Goal: Information Seeking & Learning: Check status

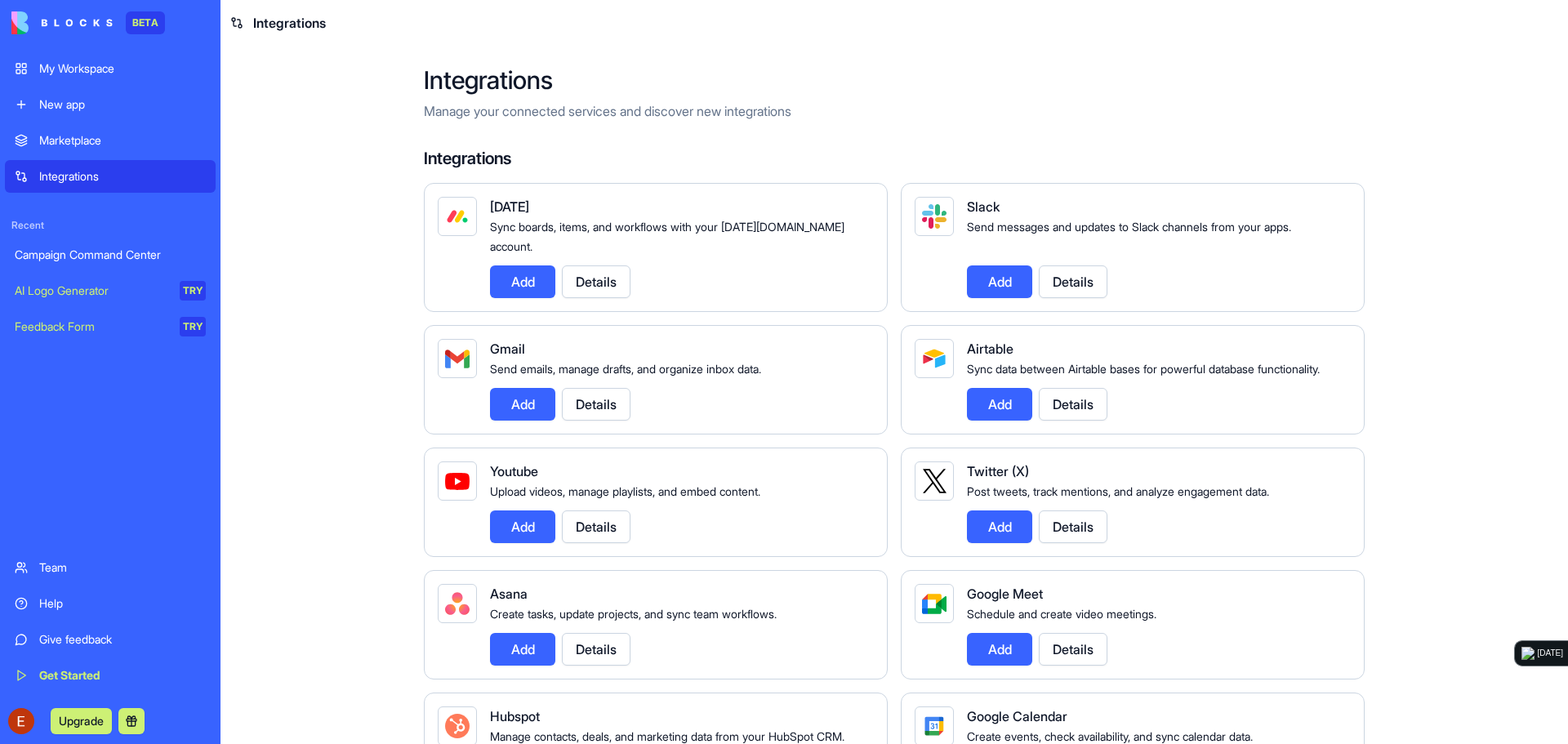
drag, startPoint x: 0, startPoint y: 0, endPoint x: 128, endPoint y: 73, distance: 147.4
click at [128, 73] on div "My Workspace" at bounding box center [123, 69] width 167 height 16
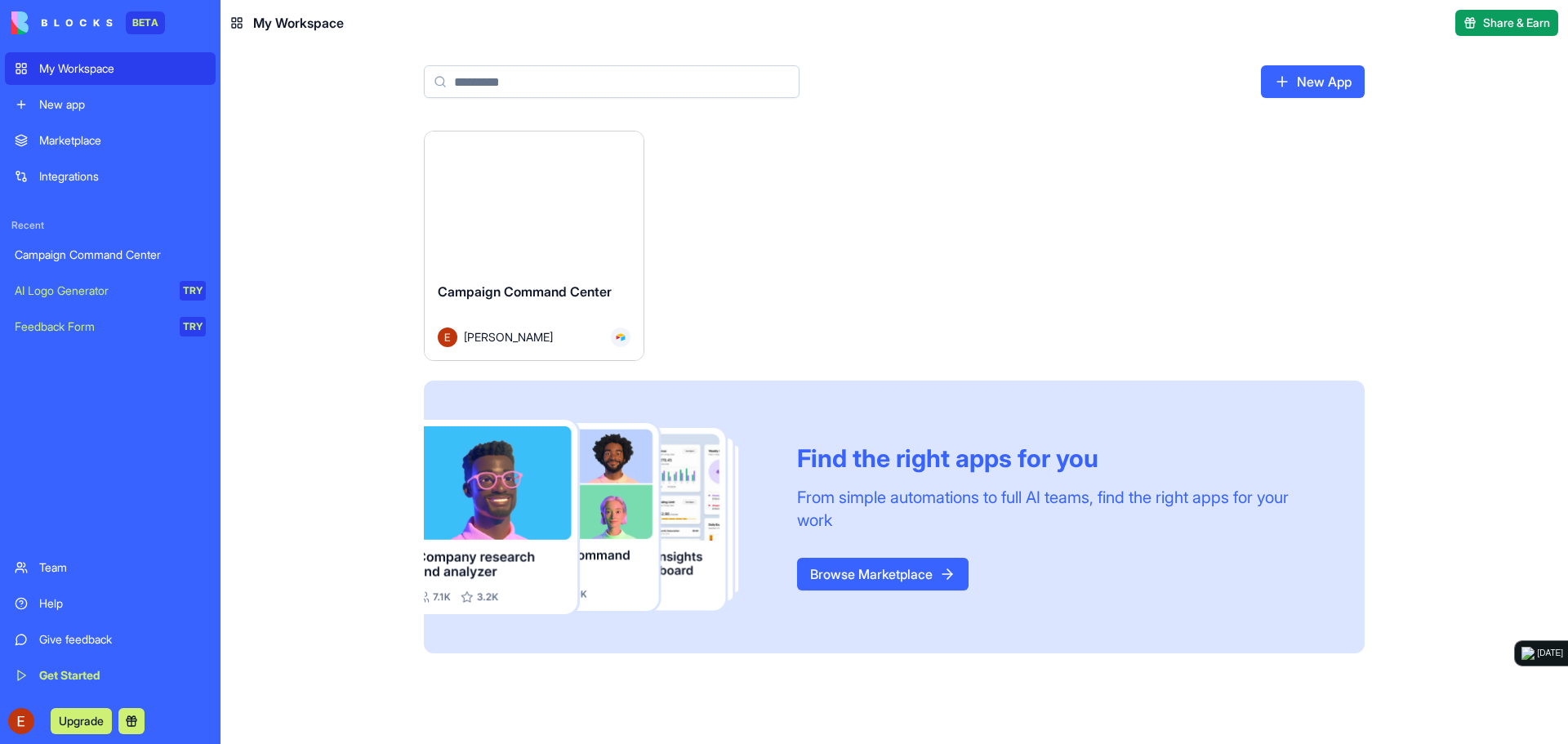
click at [600, 250] on div "Launch" at bounding box center [534, 201] width 219 height 138
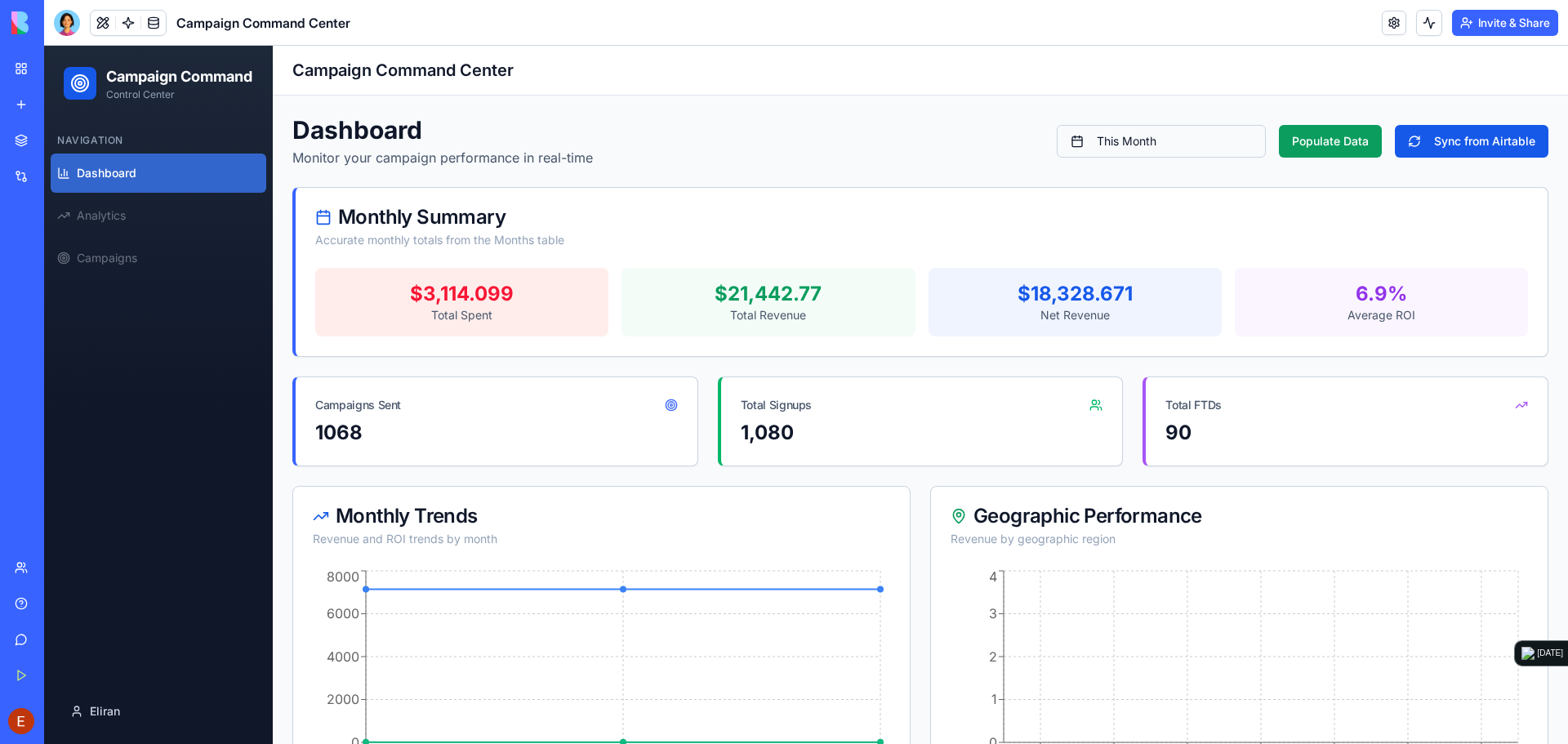
click at [1164, 138] on button "This Month" at bounding box center [1160, 142] width 209 height 33
click at [1120, 182] on html "Campaign Command Control Center Navigation Dashboard Analytics Campaigns Eliran…" at bounding box center [806, 713] width 1524 height 1334
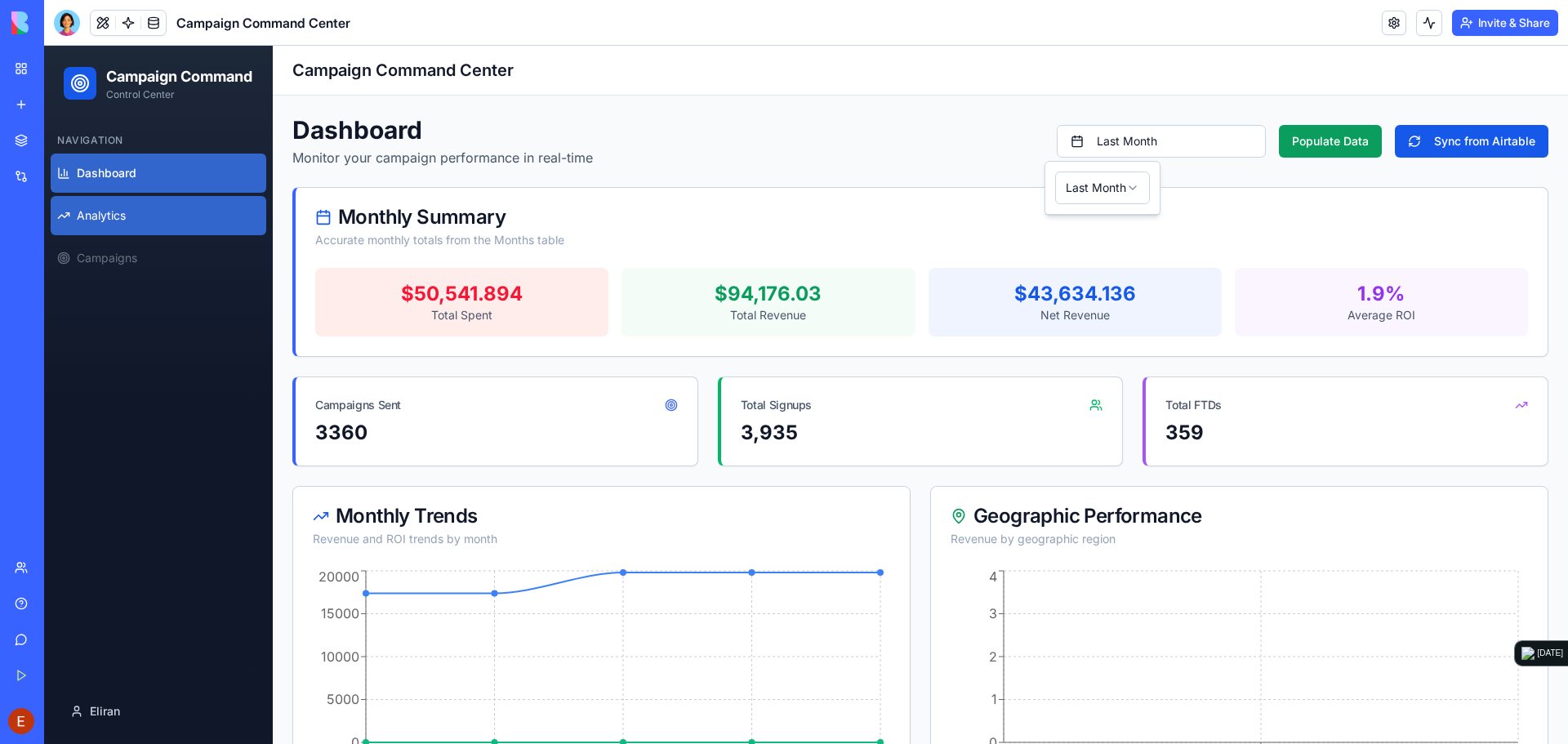
click at [131, 231] on link "Analytics" at bounding box center [158, 215] width 215 height 39
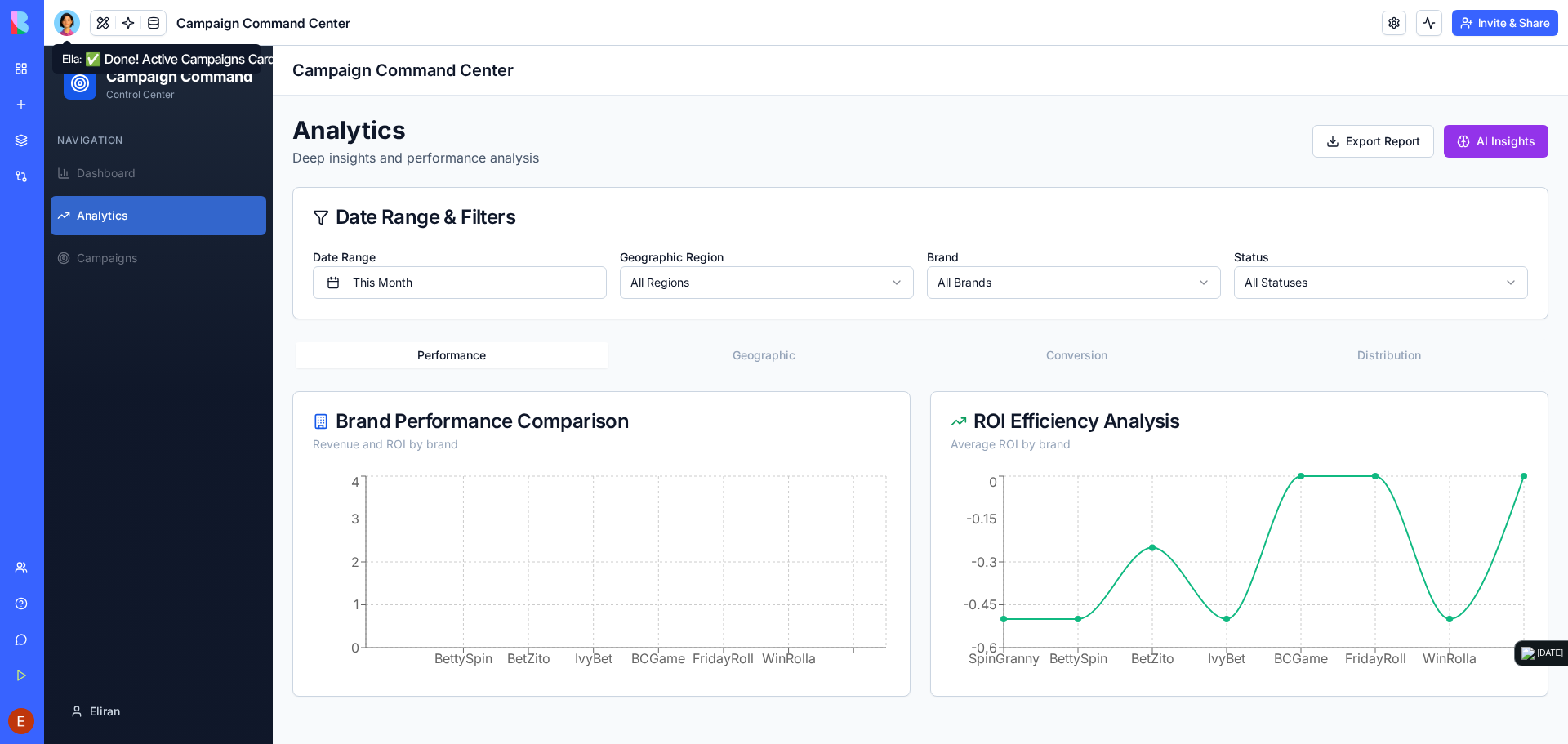
click at [72, 25] on div at bounding box center [67, 23] width 26 height 26
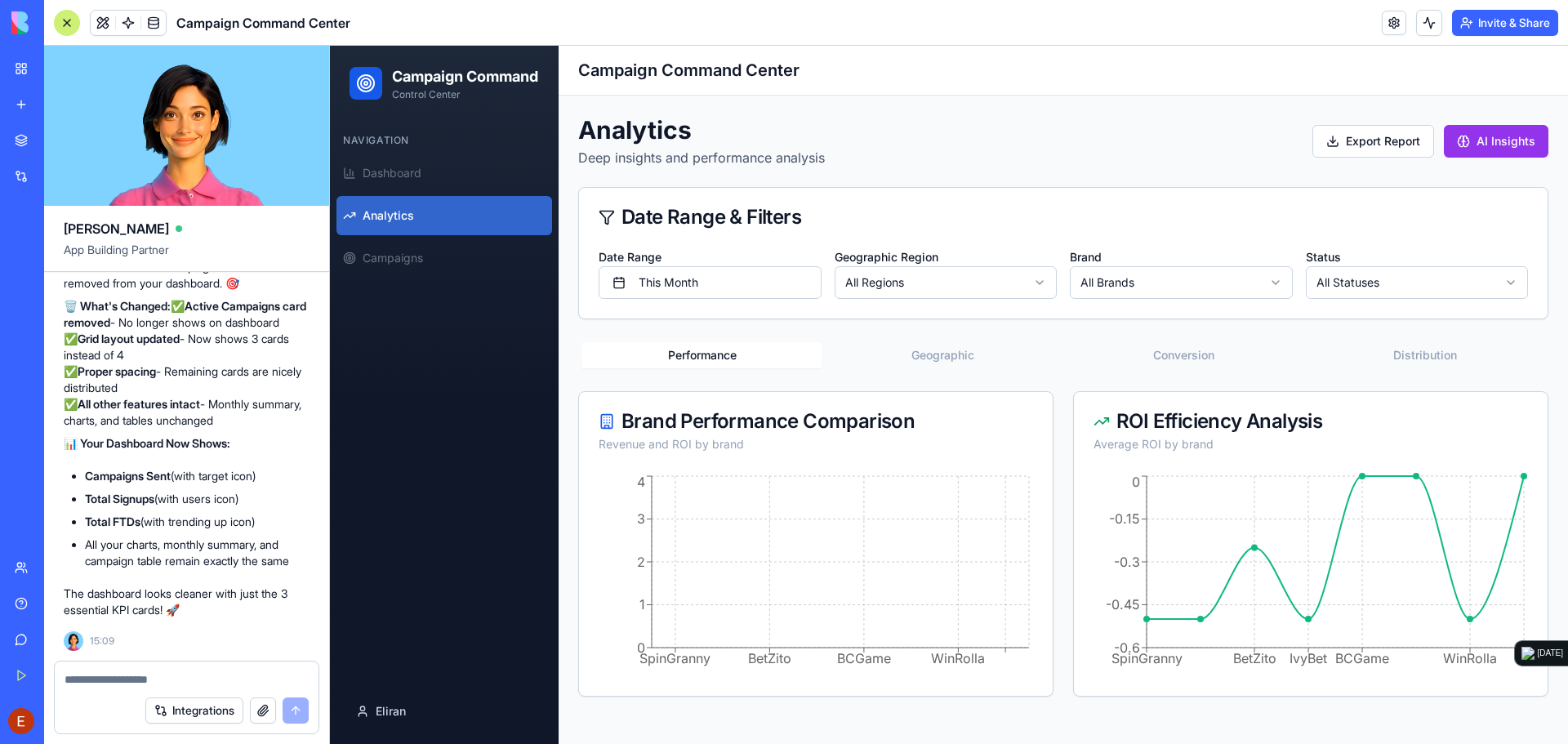
scroll to position [6674, 0]
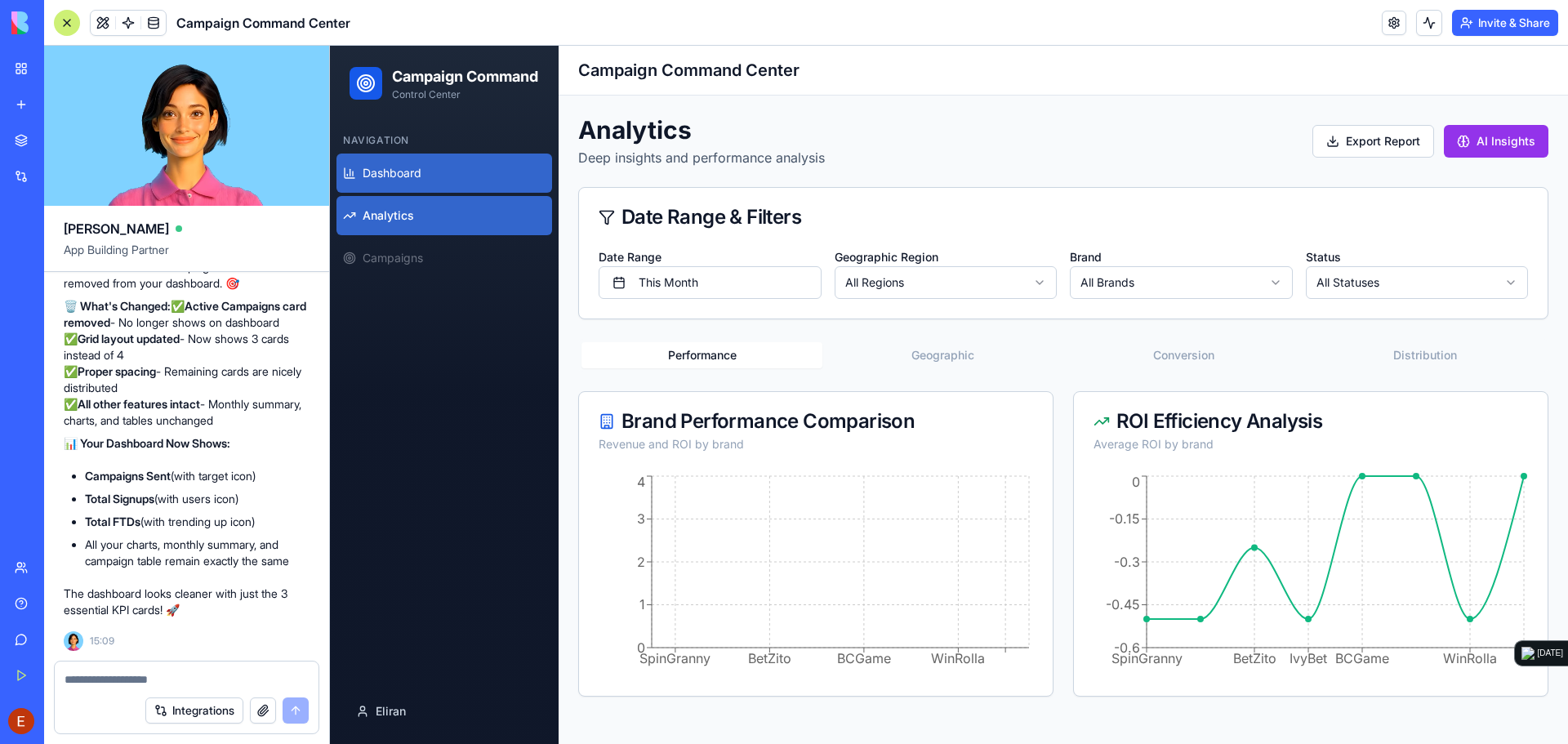
click at [403, 181] on span "Dashboard" at bounding box center [392, 174] width 59 height 16
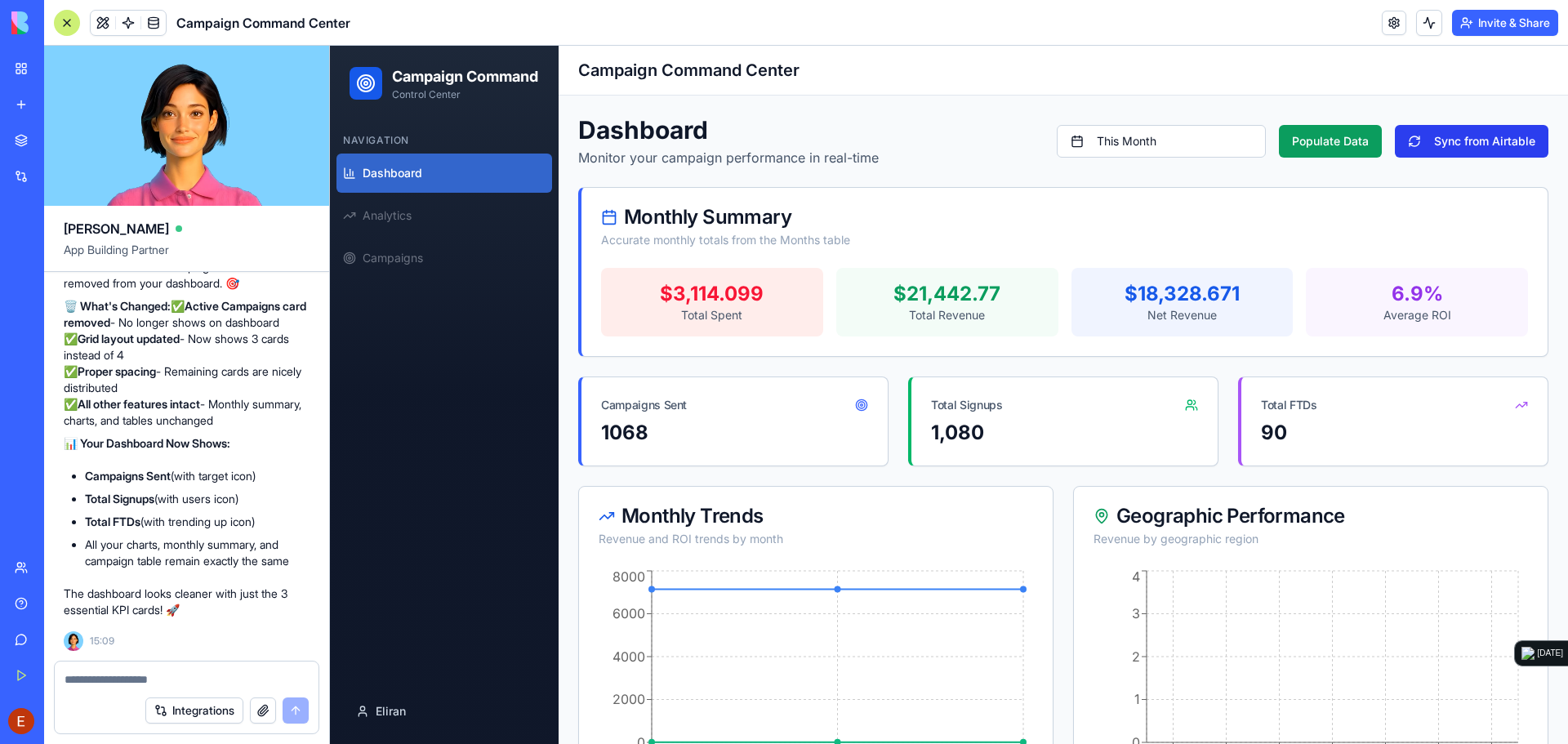
click at [1431, 144] on button "Sync from Airtable" at bounding box center [1471, 142] width 154 height 33
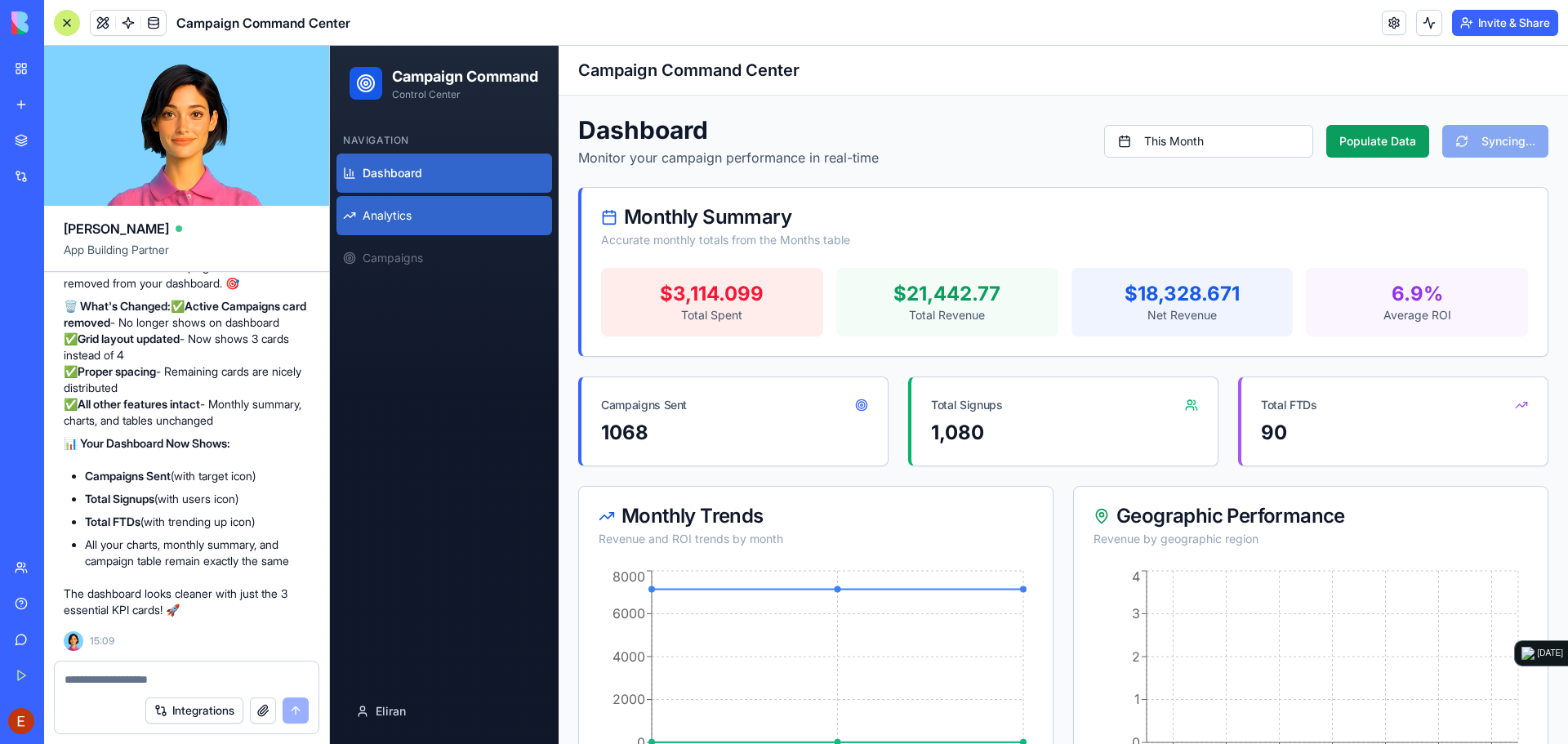
click at [411, 223] on span "Analytics" at bounding box center [387, 215] width 49 height 16
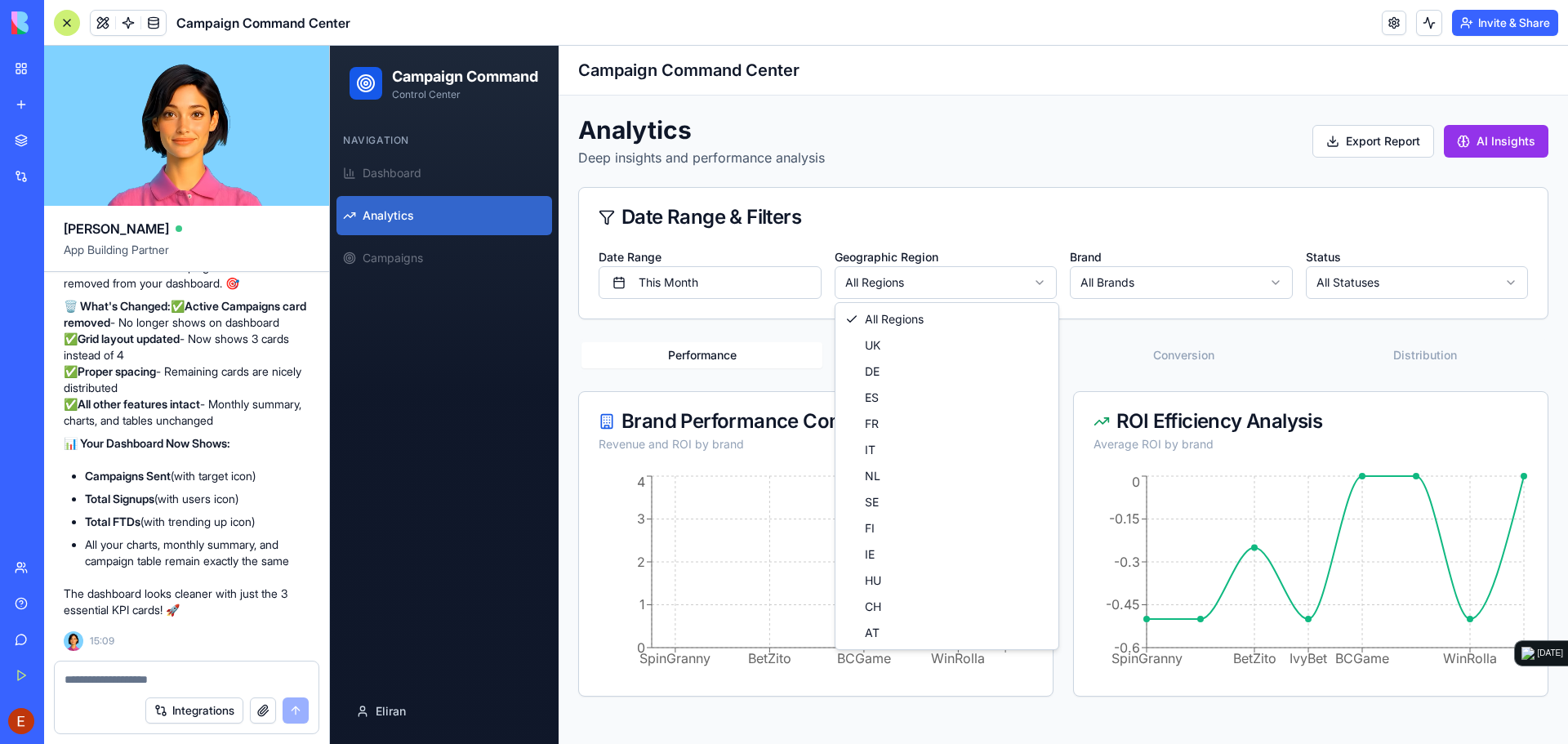
click at [897, 284] on html "Campaign Command Control Center Navigation Dashboard Analytics Campaigns Eliran…" at bounding box center [948, 395] width 1238 height 698
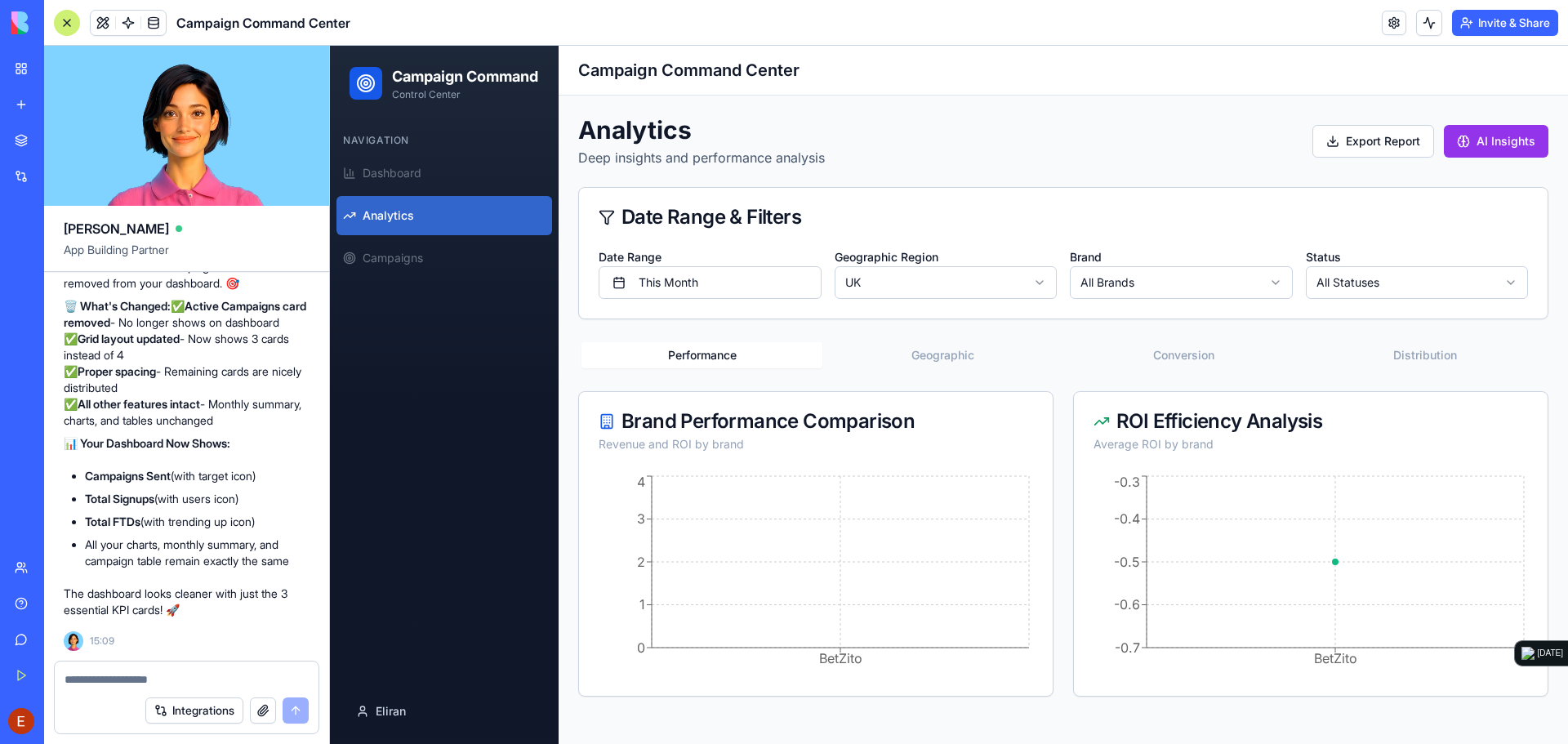
click at [1146, 281] on html "Campaign Command Control Center Navigation Dashboard Analytics Campaigns Eliran…" at bounding box center [948, 395] width 1238 height 698
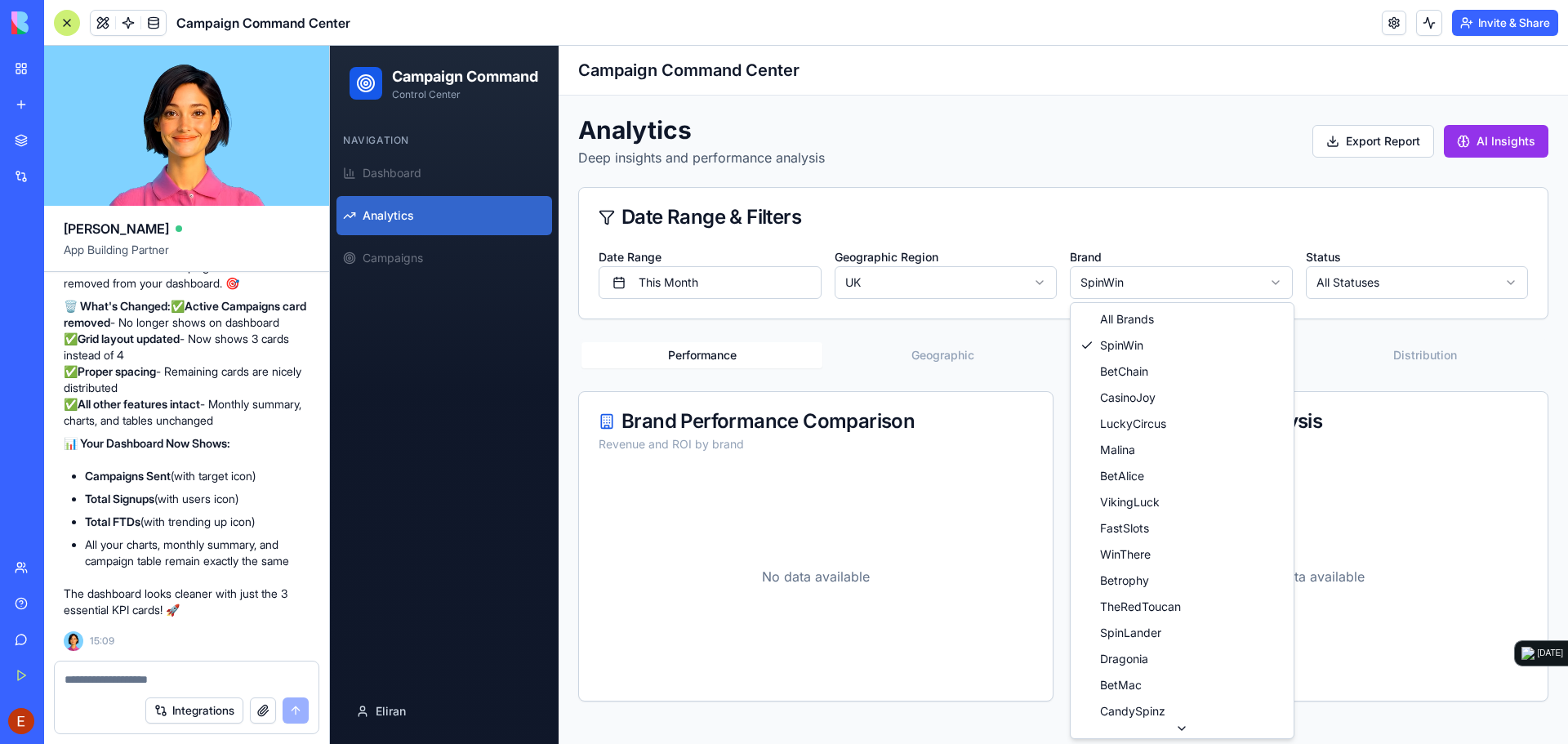
click at [1154, 288] on html "Campaign Command Control Center Navigation Dashboard Analytics Campaigns Eliran…" at bounding box center [948, 395] width 1238 height 698
click at [1139, 282] on html "Campaign Command Control Center Navigation Dashboard Analytics Campaigns Eliran…" at bounding box center [948, 395] width 1238 height 698
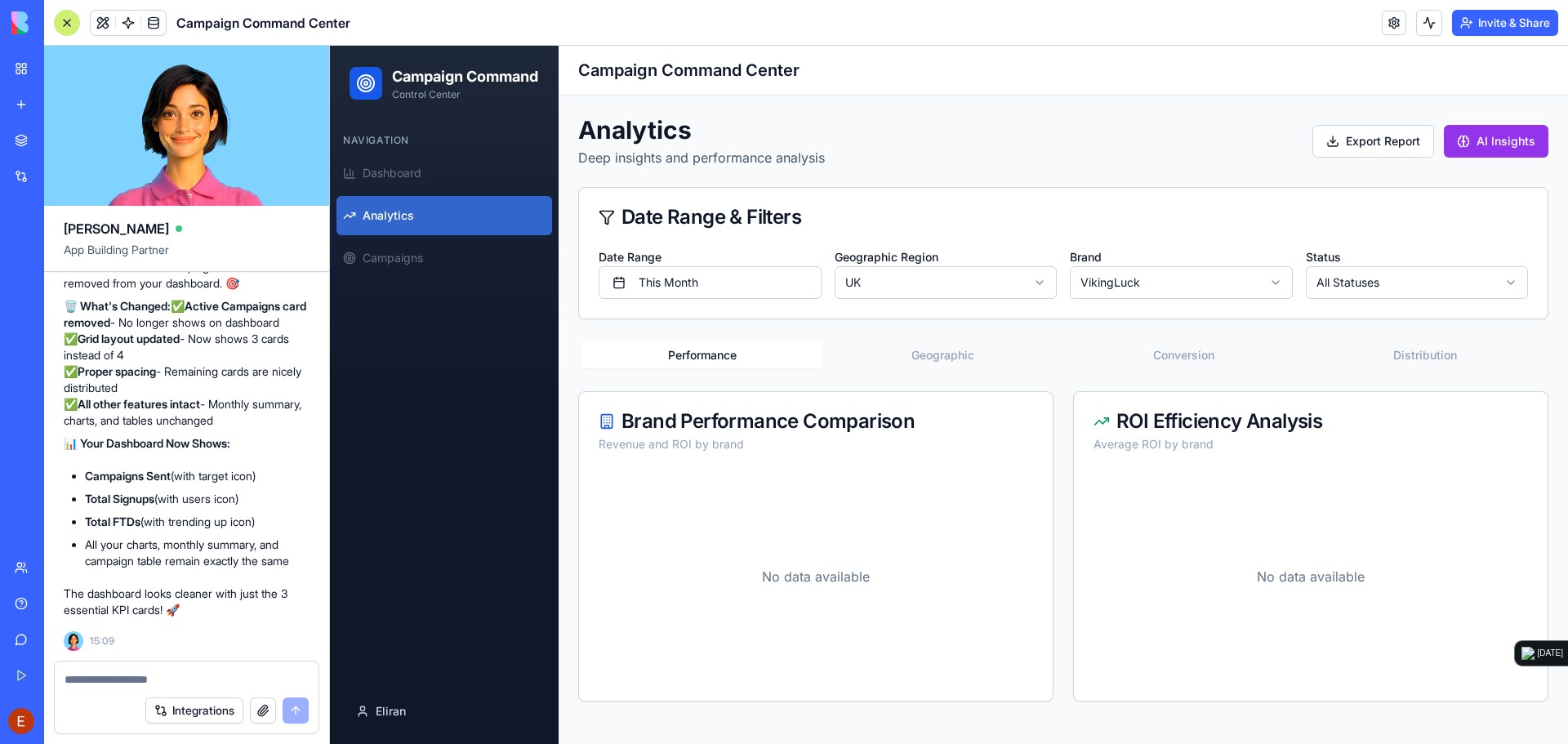
click at [1135, 274] on html "Campaign Command Control Center Navigation Dashboard Analytics Campaigns Eliran…" at bounding box center [948, 395] width 1238 height 698
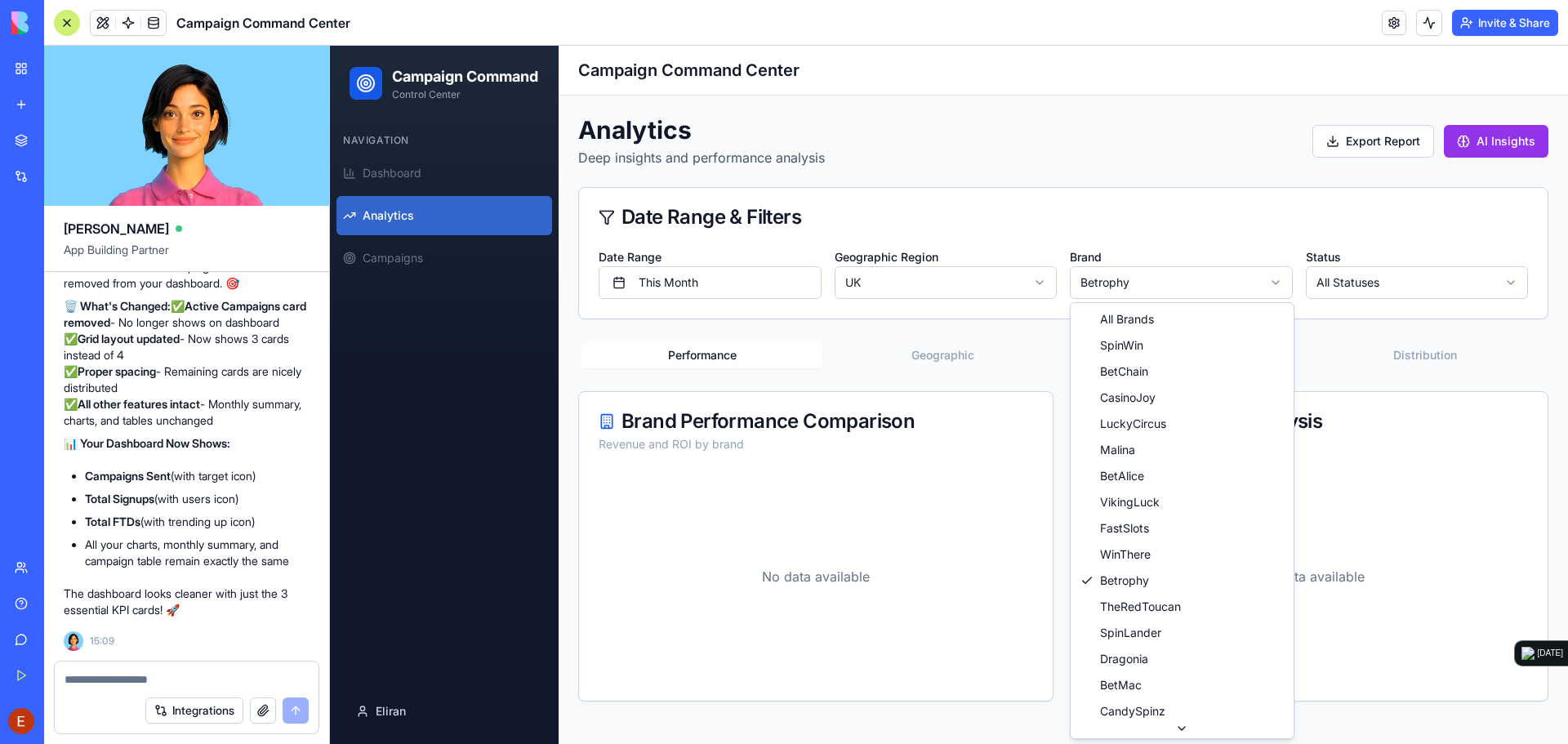
click at [1129, 282] on html "Campaign Command Control Center Navigation Dashboard Analytics Campaigns Eliran…" at bounding box center [948, 395] width 1238 height 698
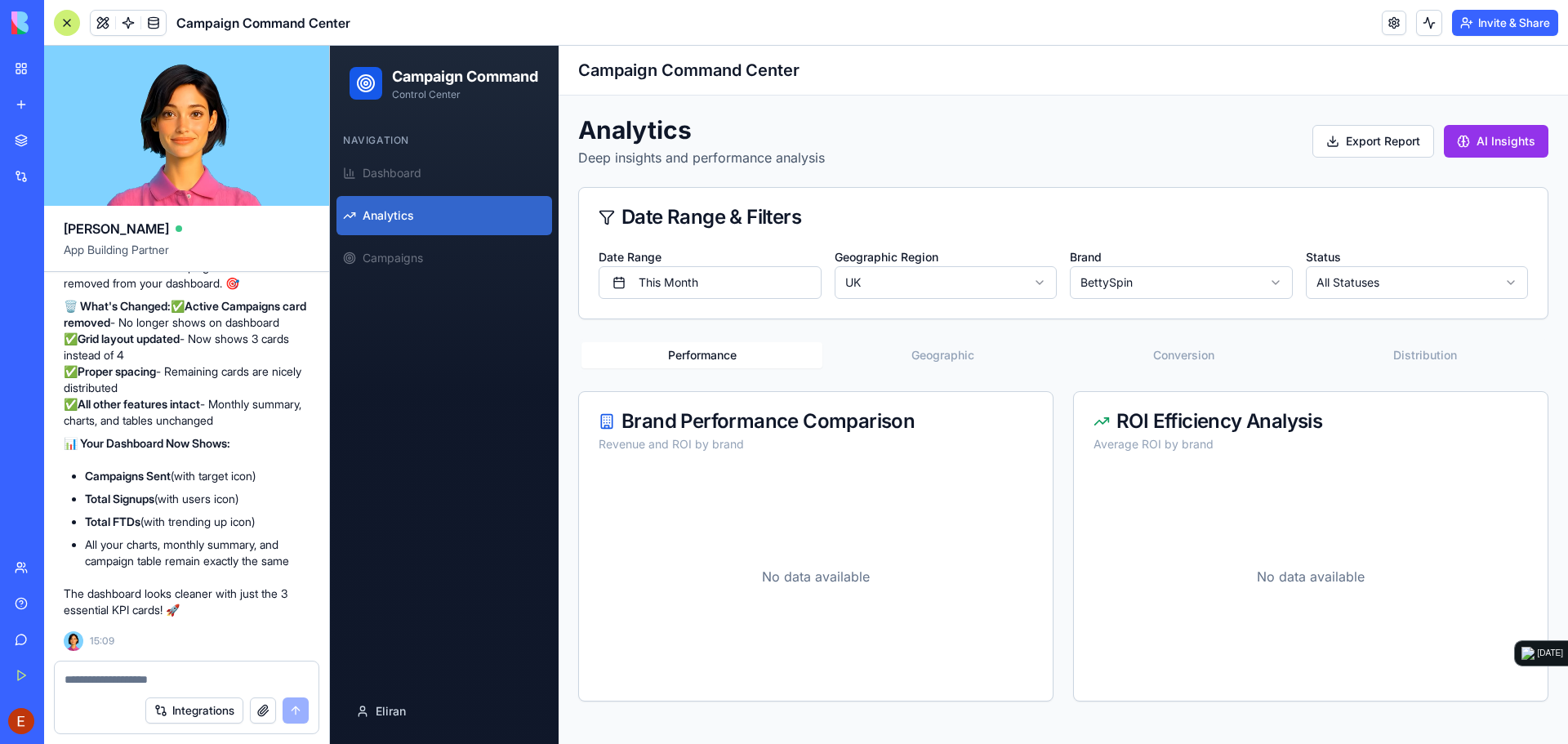
click at [1365, 277] on html "Campaign Command Control Center Navigation Dashboard Analytics Campaigns Eliran…" at bounding box center [948, 395] width 1238 height 698
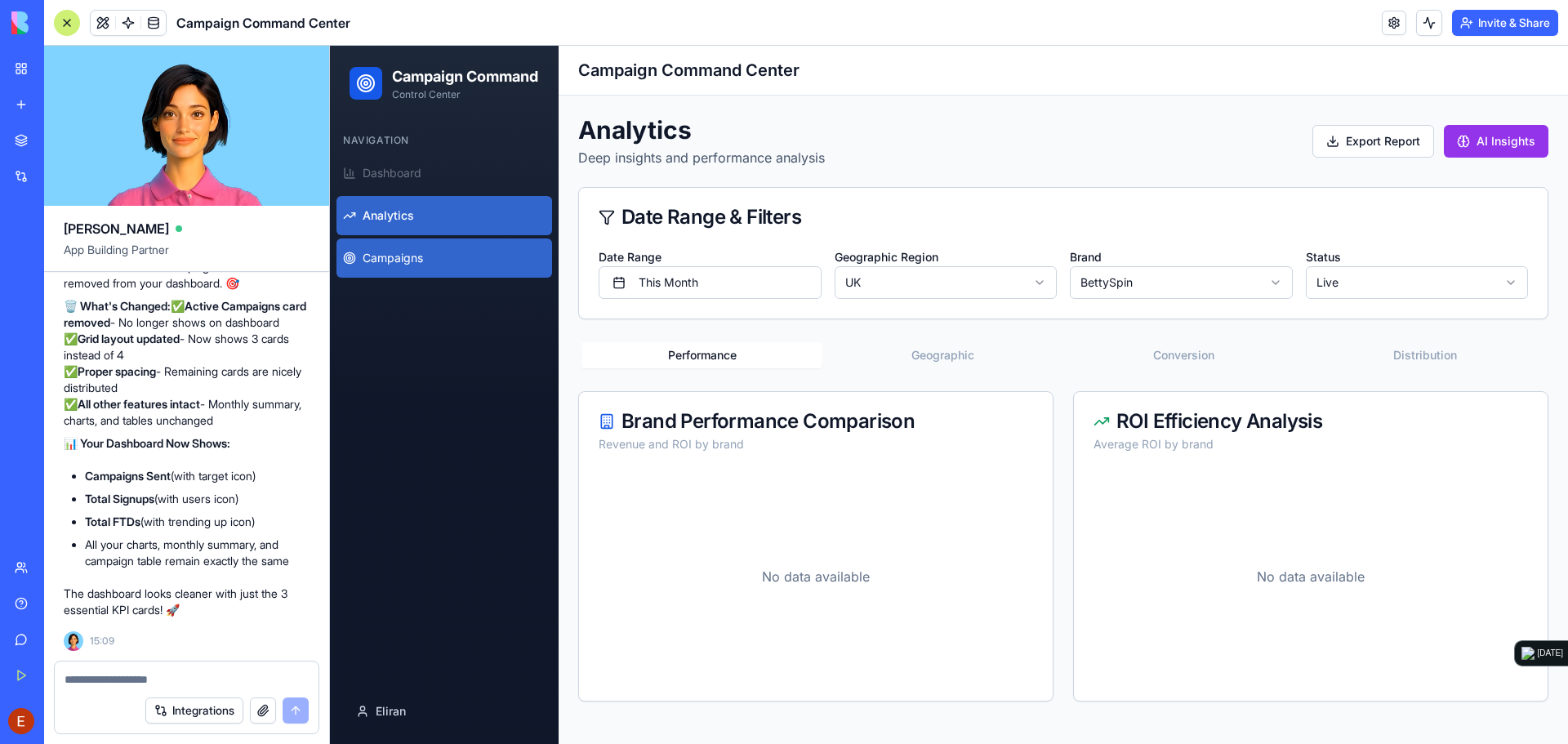
click at [348, 263] on circle at bounding box center [349, 257] width 11 height 11
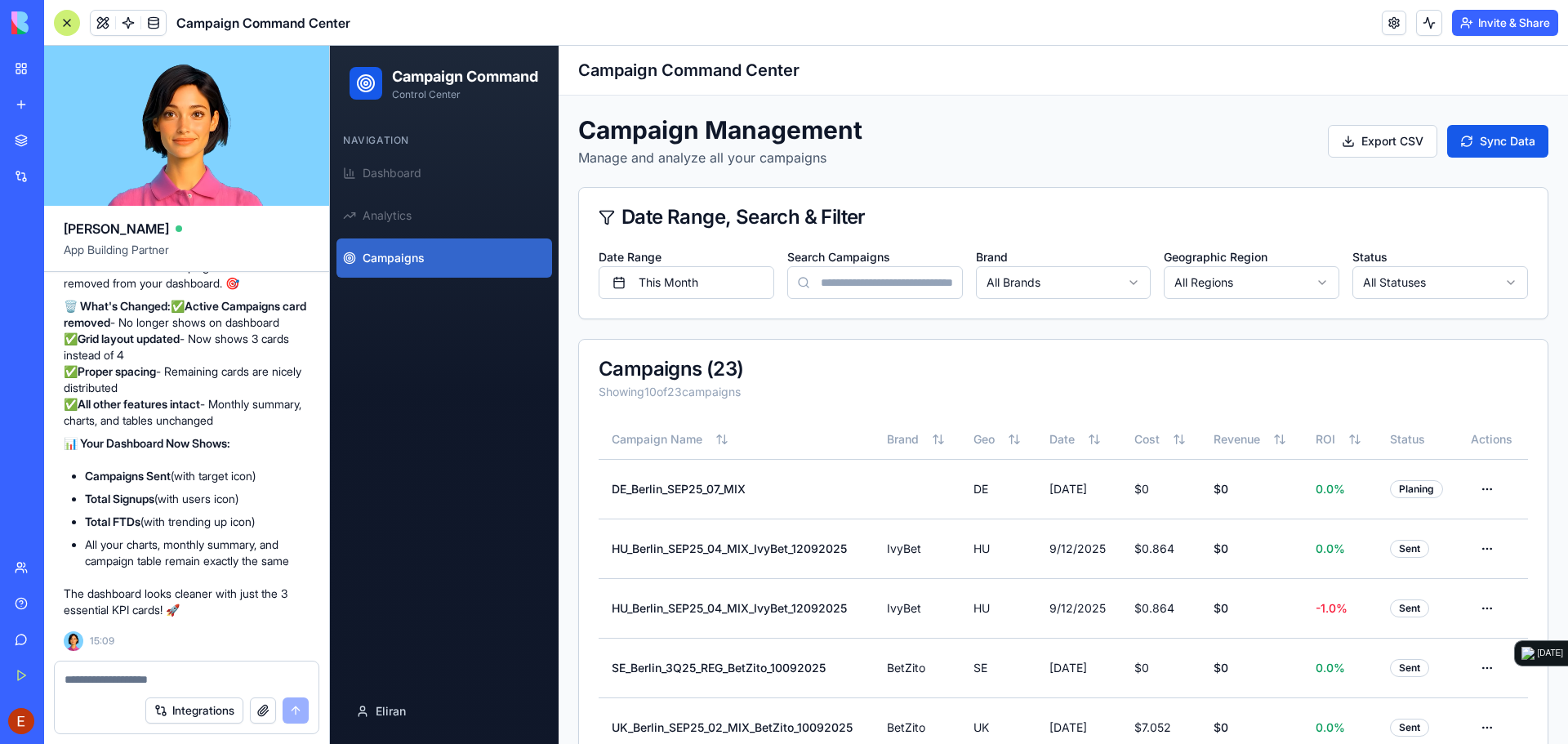
click at [1030, 280] on html "Campaign Command Control Center Navigation Dashboard Analytics Campaigns Eliran…" at bounding box center [948, 595] width 1238 height 1098
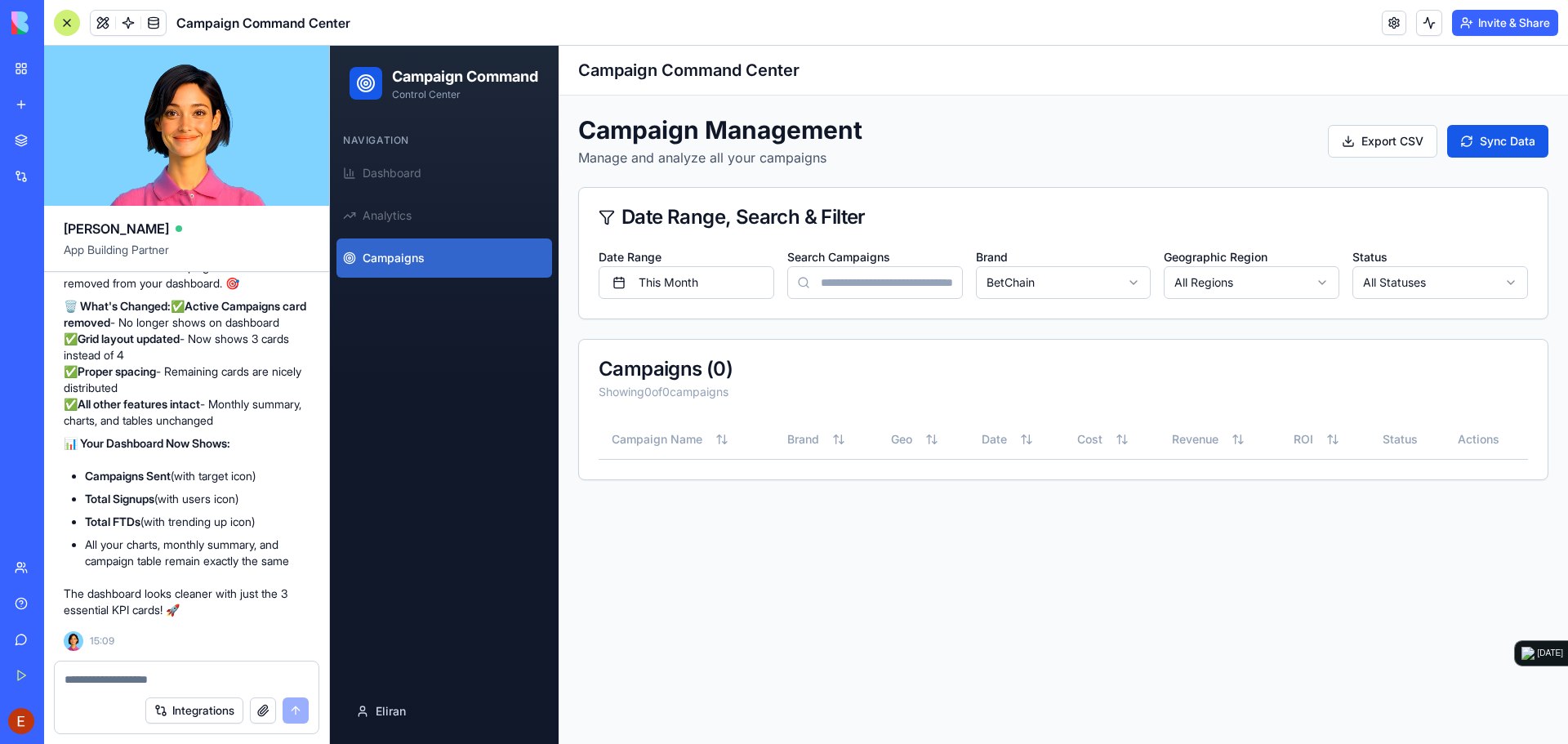
click at [1047, 282] on html "Campaign Command Control Center Navigation Dashboard Analytics Campaigns Eliran…" at bounding box center [948, 395] width 1238 height 698
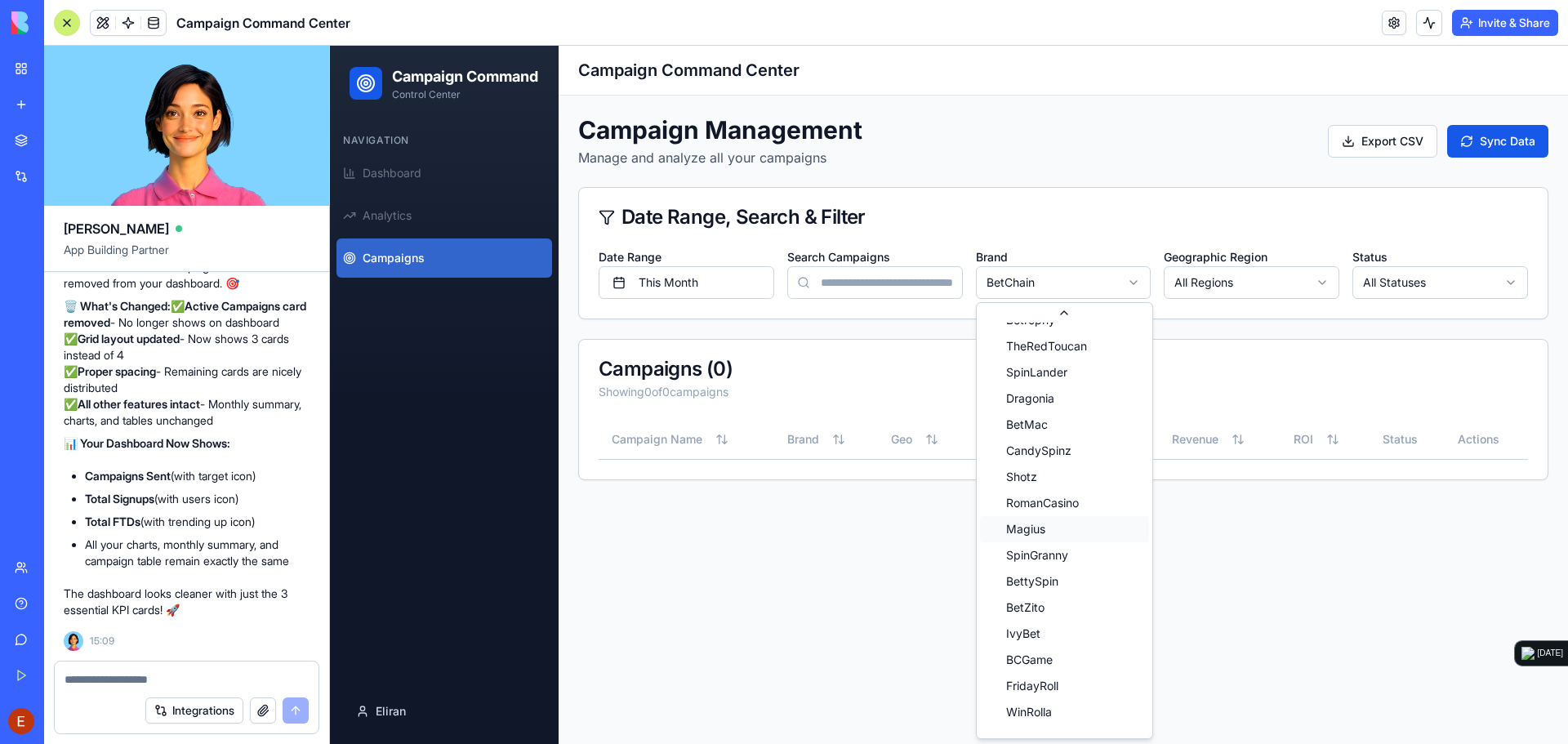
scroll to position [280, 0]
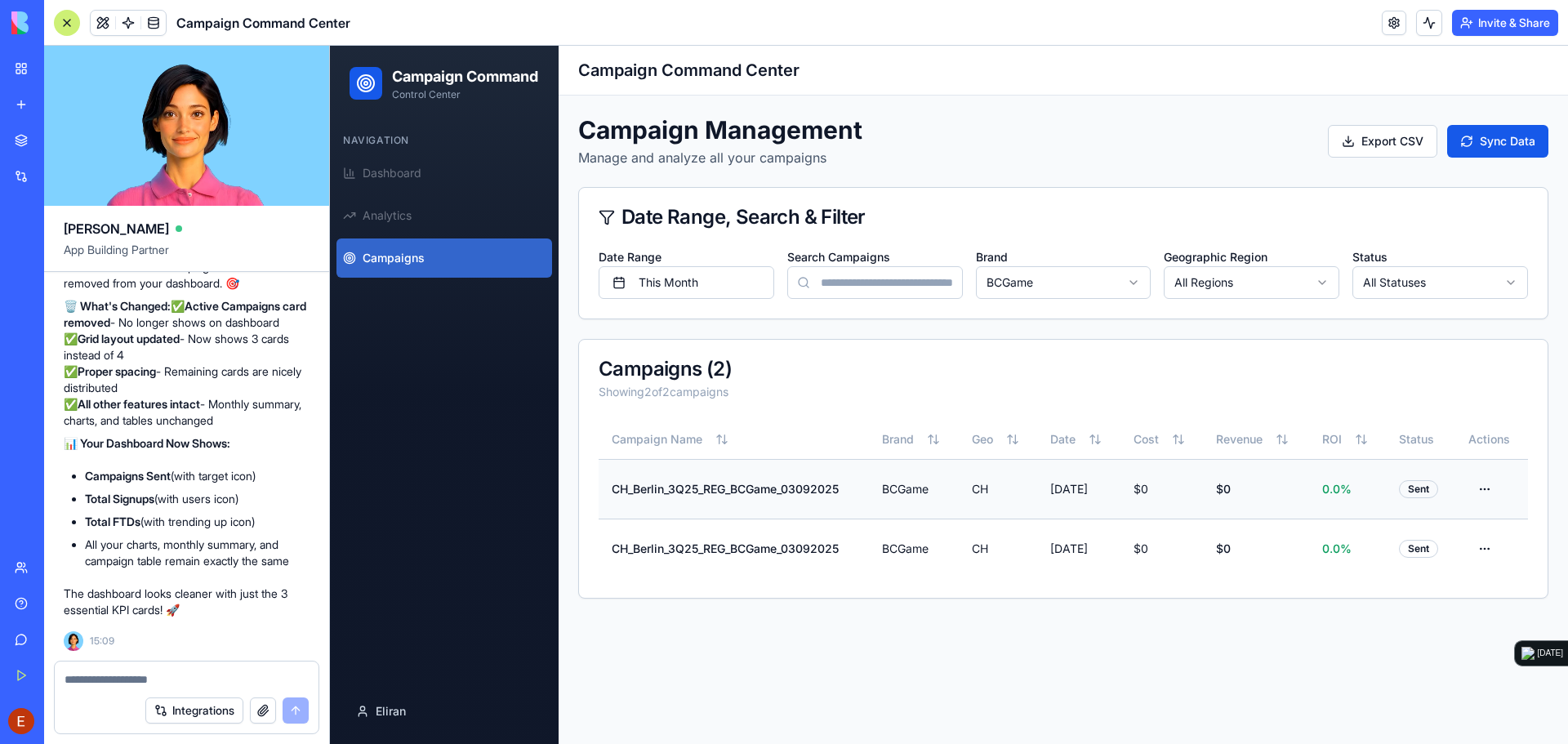
click at [787, 488] on td "CH_Berlin_3Q25_REG_BCGame_03092025" at bounding box center [733, 489] width 270 height 60
click at [1495, 492] on html "Campaign Command Control Center Navigation Dashboard Analytics Campaigns Eliran…" at bounding box center [948, 395] width 1238 height 698
click at [1453, 521] on div "View Details" at bounding box center [1444, 526] width 105 height 26
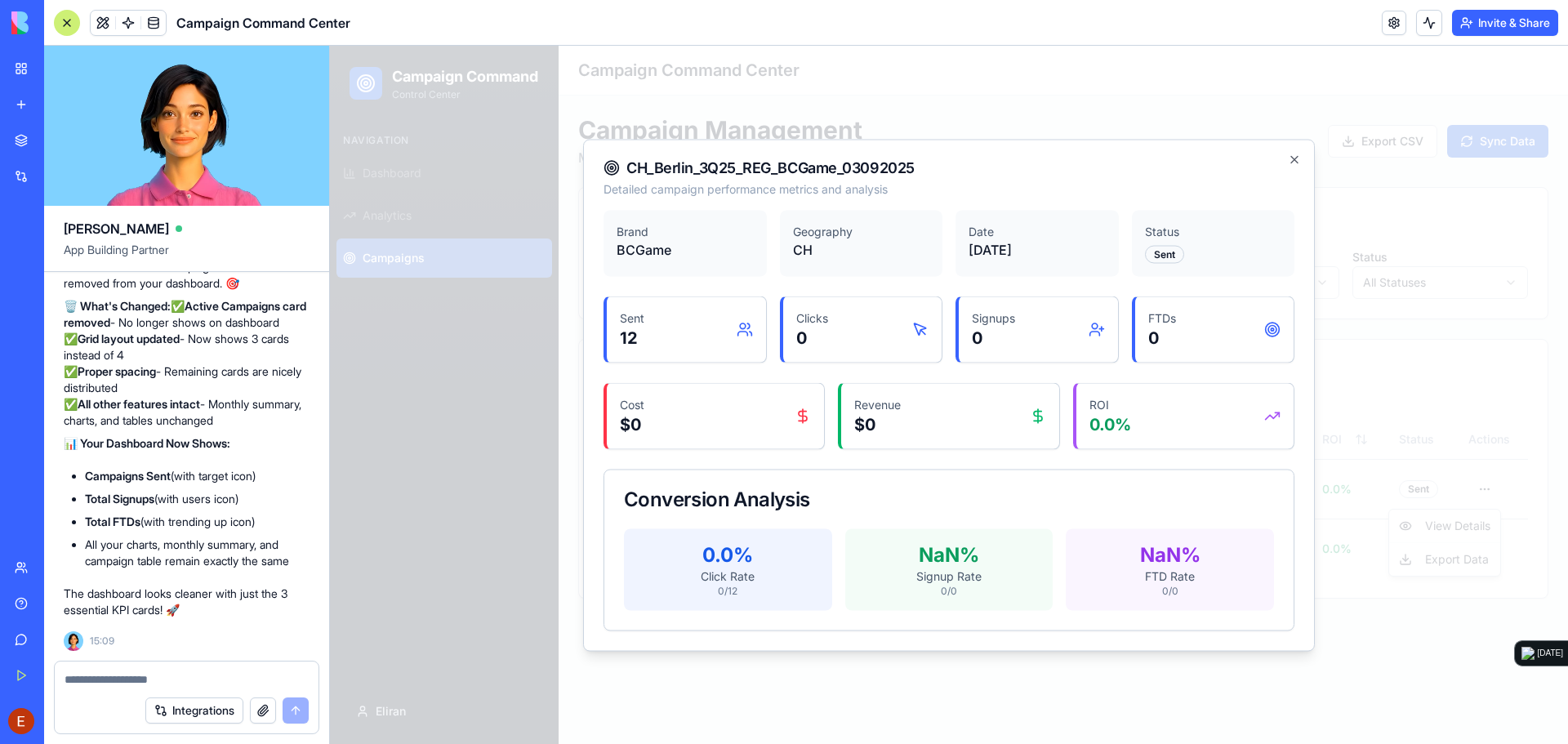
click at [1288, 166] on h2 "CH_Berlin_3Q25_REG_BCGame_03092025" at bounding box center [948, 168] width 691 height 16
click at [1295, 158] on icon "button" at bounding box center [1294, 160] width 7 height 7
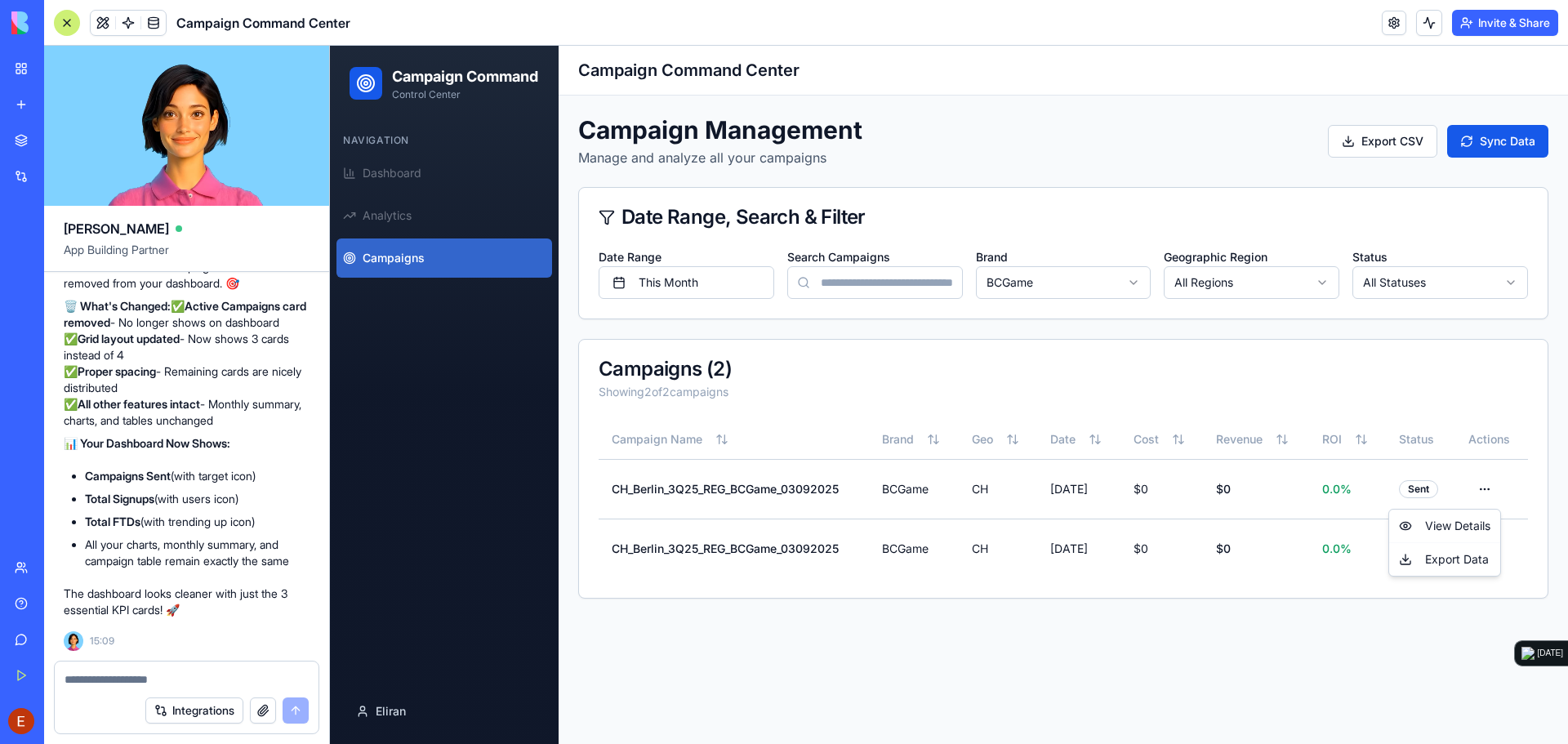
click at [1052, 270] on html "Campaign Command Control Center Navigation Dashboard Analytics Campaigns Eliran…" at bounding box center [948, 395] width 1238 height 698
click at [1048, 281] on html "Campaign Command Control Center Navigation Dashboard Analytics Campaigns Eliran…" at bounding box center [948, 395] width 1238 height 698
click at [1421, 490] on div "Sent" at bounding box center [1418, 489] width 39 height 18
click at [1480, 485] on html "Campaign Command Control Center Navigation Dashboard Analytics Campaigns Eliran…" at bounding box center [948, 395] width 1238 height 698
click at [1457, 525] on div "View Details" at bounding box center [1444, 526] width 105 height 26
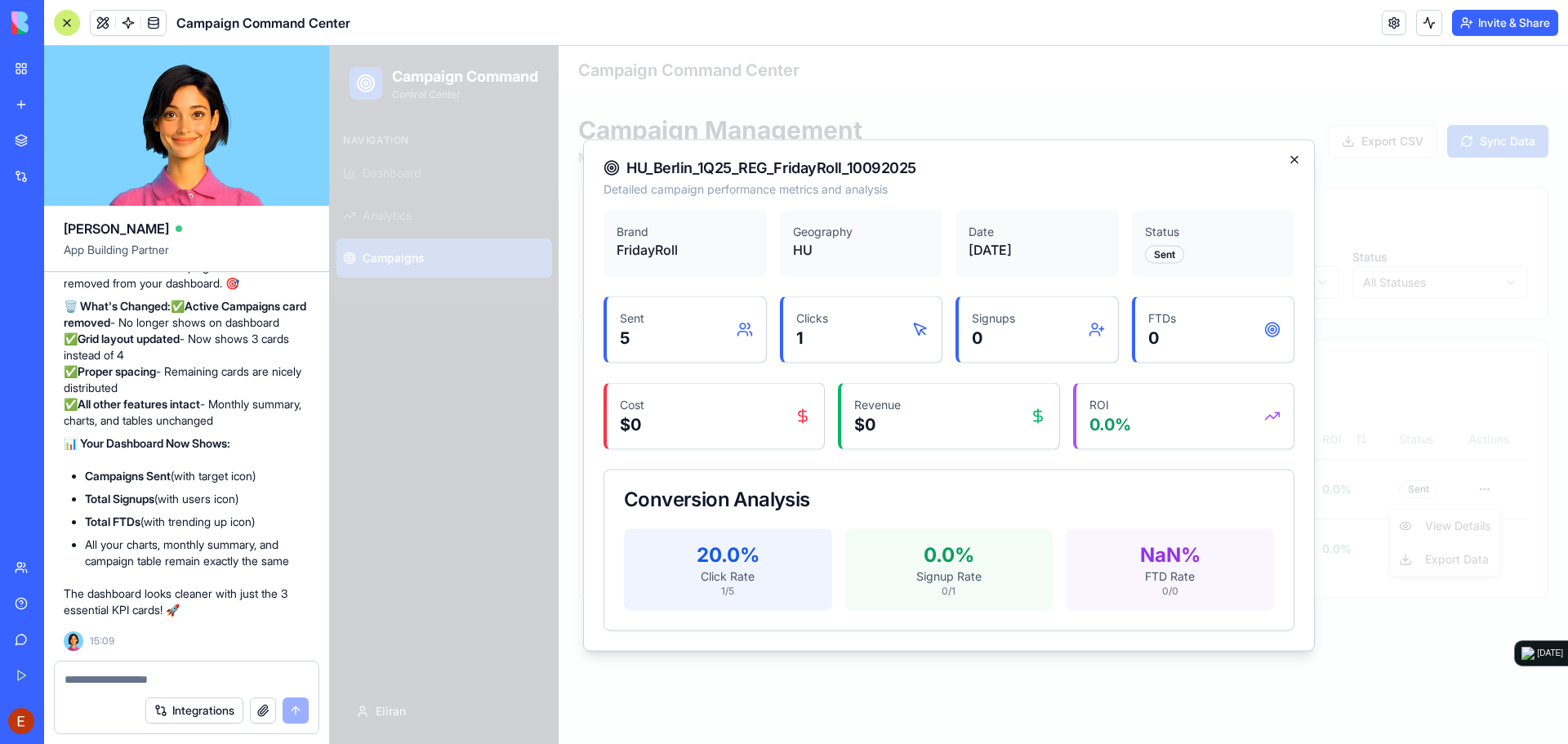
click at [1294, 158] on icon "button" at bounding box center [1294, 160] width 13 height 13
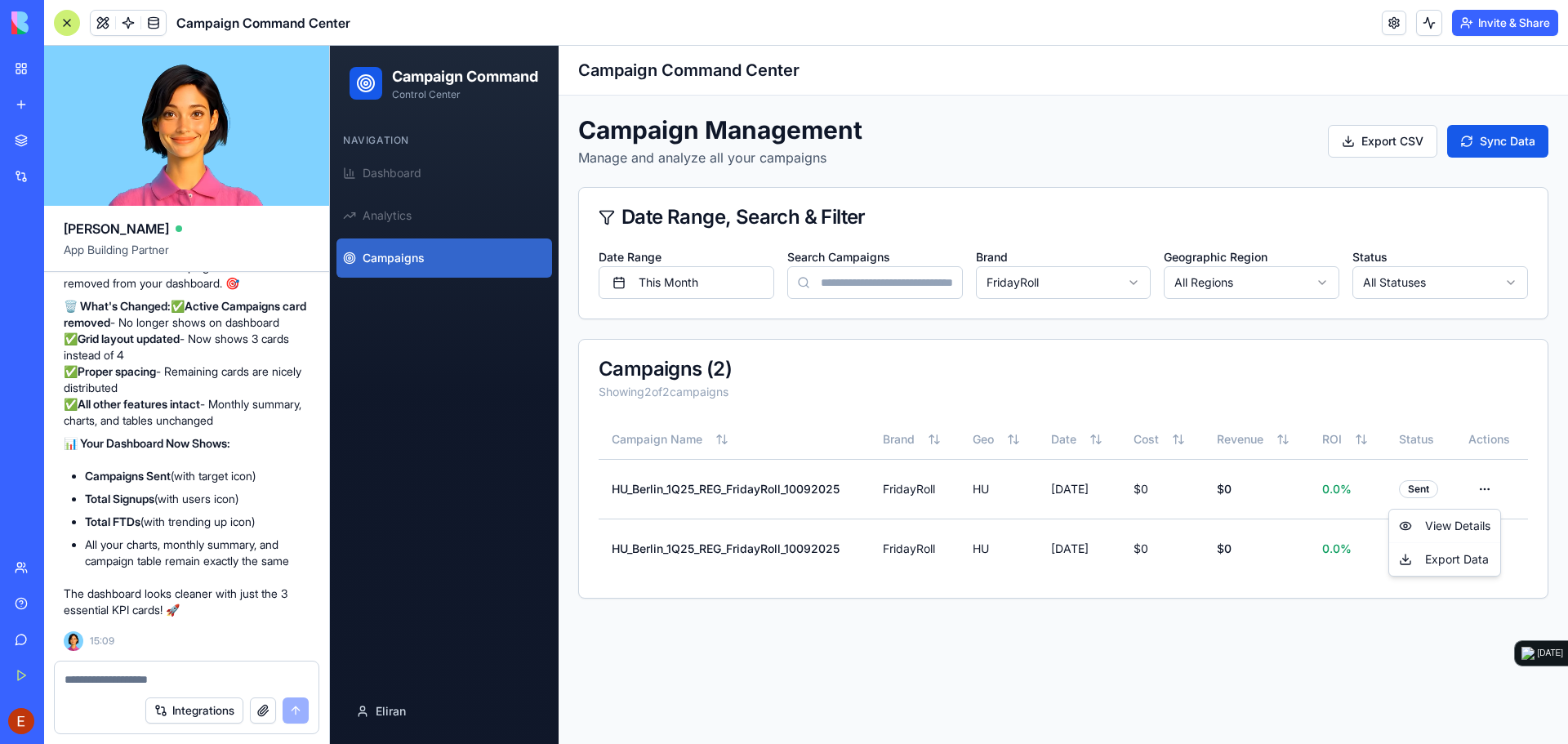
click at [1298, 543] on html "Campaign Command Control Center Navigation Dashboard Analytics Campaigns Eliran…" at bounding box center [948, 395] width 1238 height 698
click at [1492, 553] on html "Campaign Command Control Center Navigation Dashboard Analytics Campaigns Eliran…" at bounding box center [948, 395] width 1238 height 698
click at [1464, 578] on div "View Details" at bounding box center [1444, 585] width 105 height 26
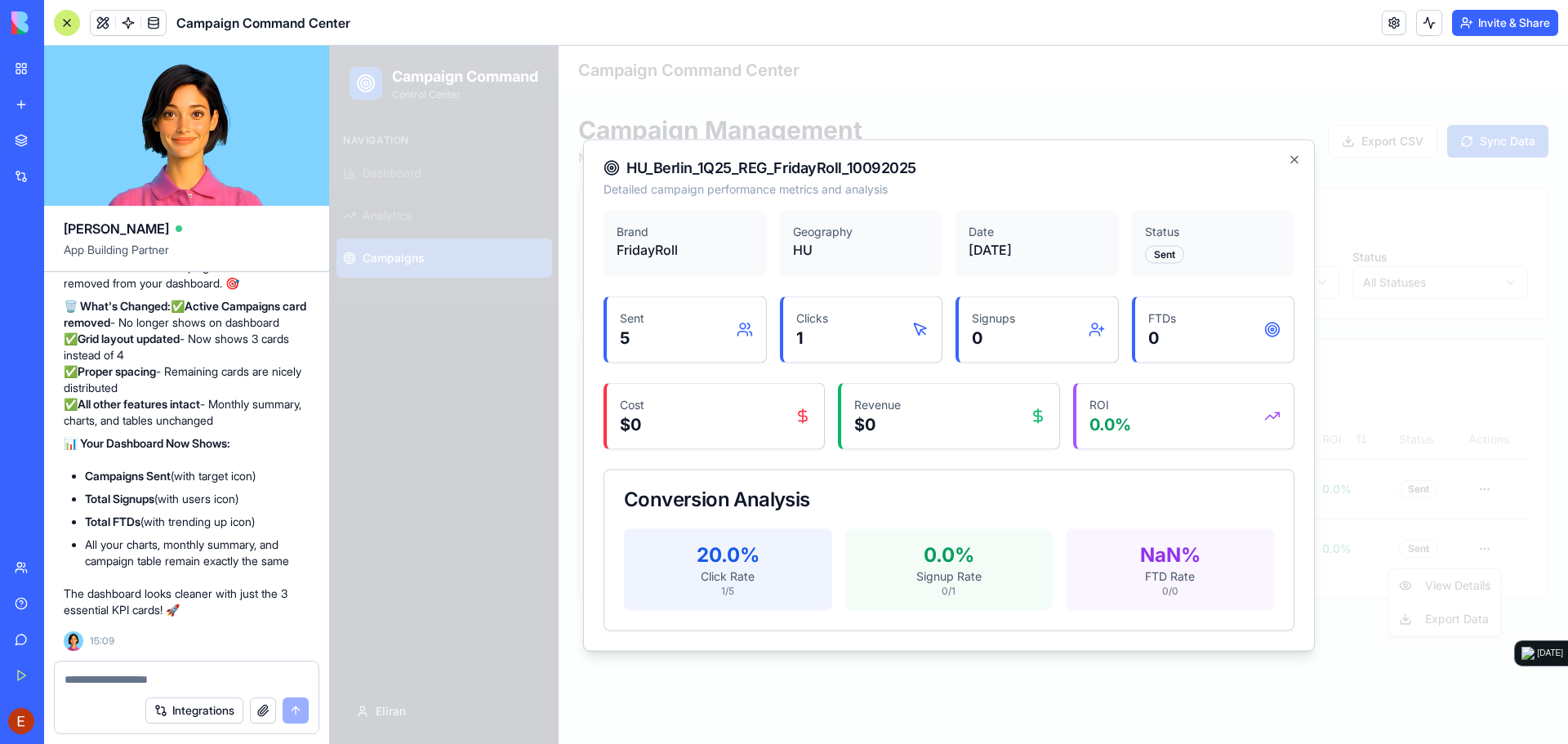
click at [1301, 165] on div "HU_Berlin_1Q25_REG_FridayRoll_10092025 Detailed campaign performance metrics an…" at bounding box center [948, 395] width 732 height 512
click at [1295, 165] on icon "button" at bounding box center [1294, 160] width 13 height 13
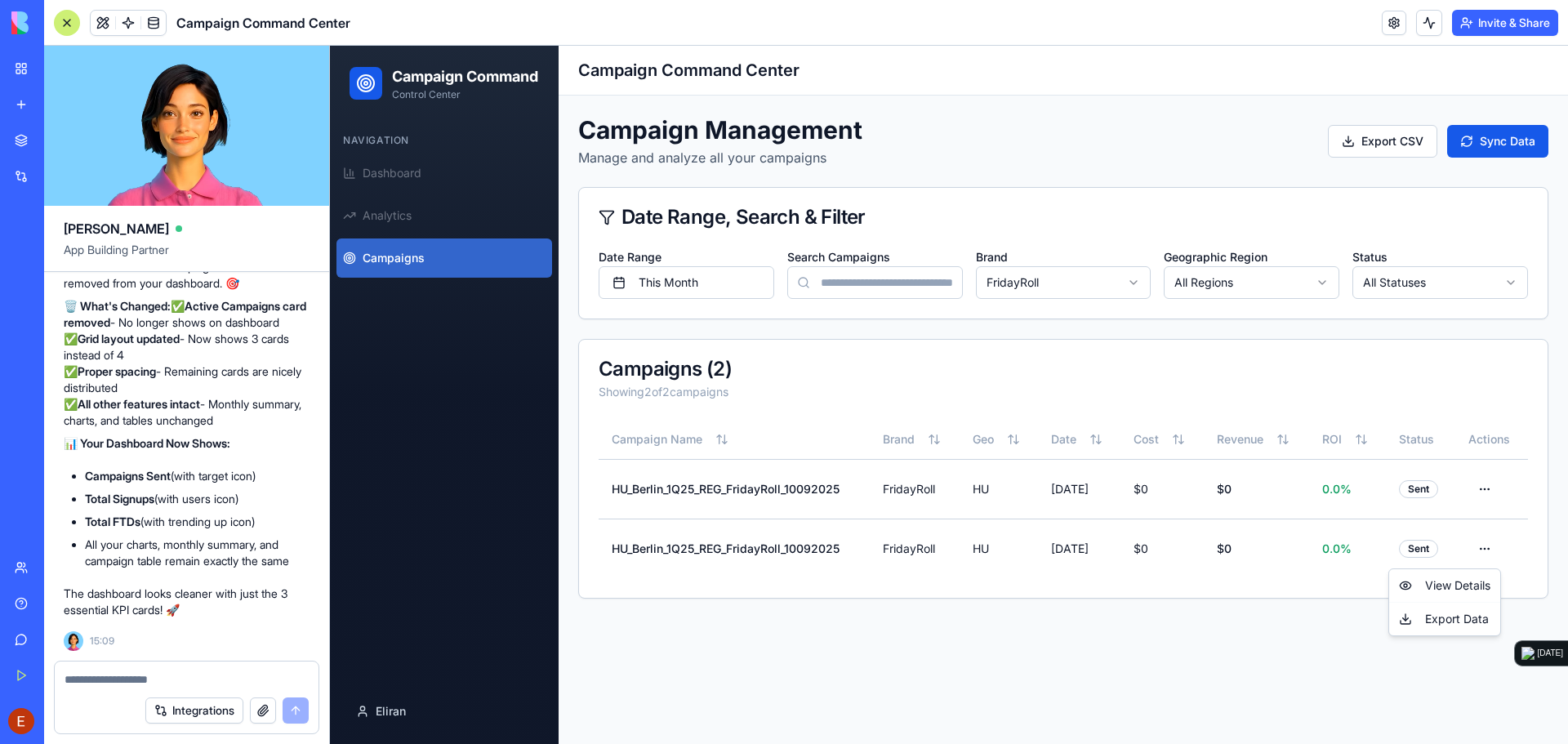
click at [1225, 283] on html "Campaign Command Control Center Navigation Dashboard Analytics Campaigns Eliran…" at bounding box center [948, 395] width 1238 height 698
click at [832, 277] on input "Search Campaigns" at bounding box center [875, 282] width 176 height 33
click at [721, 278] on button "This Month" at bounding box center [686, 282] width 176 height 33
click at [1213, 286] on html "Campaign Command Control Center Navigation Dashboard Analytics Campaigns Eliran…" at bounding box center [948, 395] width 1238 height 698
click at [1052, 282] on html "Campaign Command Control Center Navigation Dashboard Analytics Campaigns Eliran…" at bounding box center [948, 395] width 1238 height 698
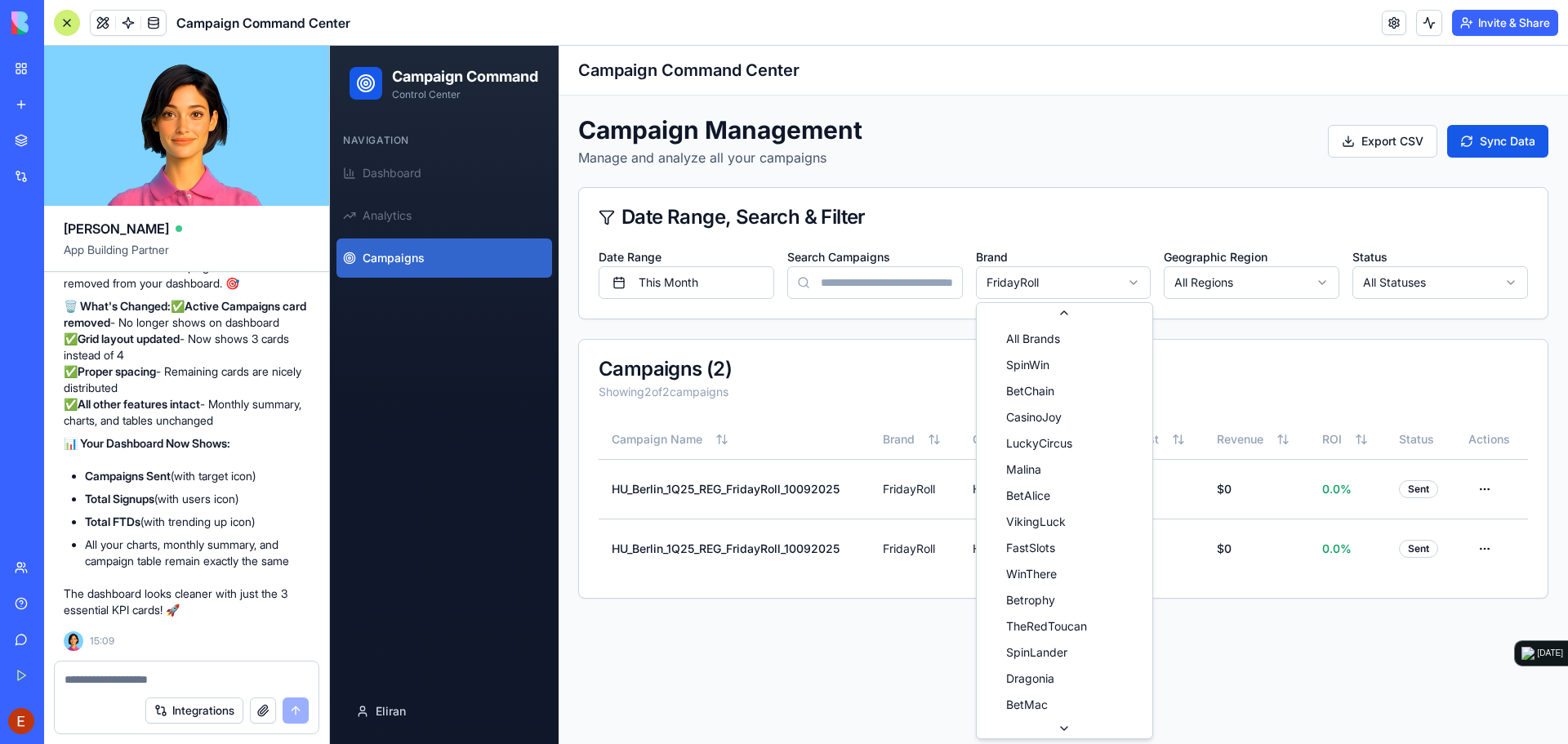
click at [1078, 274] on html "Campaign Command Control Center Navigation Dashboard Analytics Campaigns Eliran…" at bounding box center [948, 395] width 1238 height 698
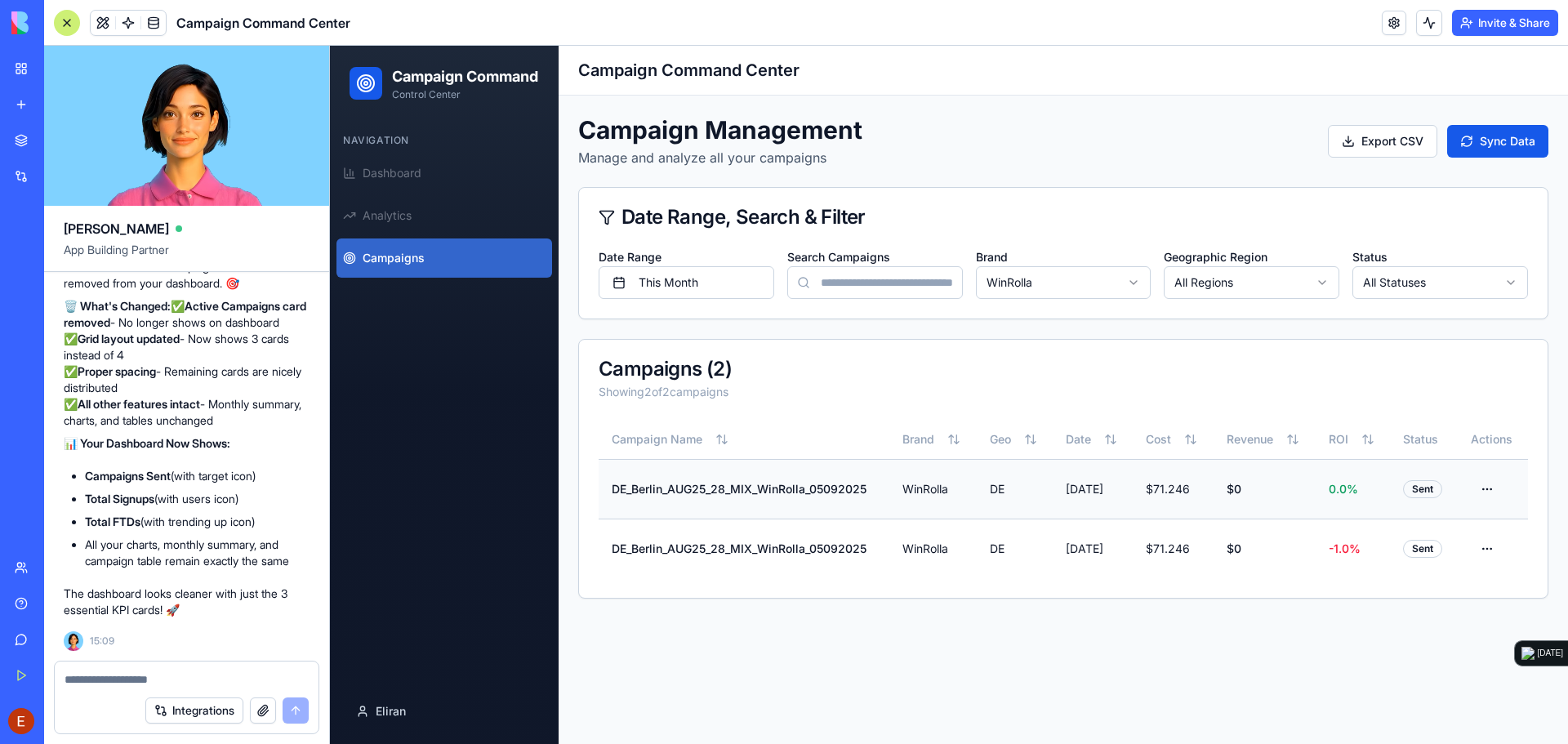
click at [750, 488] on td "DE_Berlin_AUG25_28_MIX_WinRolla_05092025" at bounding box center [743, 489] width 291 height 60
click at [1485, 489] on html "Campaign Command Control Center Navigation Dashboard Analytics Campaigns Eliran…" at bounding box center [948, 395] width 1238 height 698
click at [1460, 520] on div "View Details" at bounding box center [1447, 526] width 105 height 26
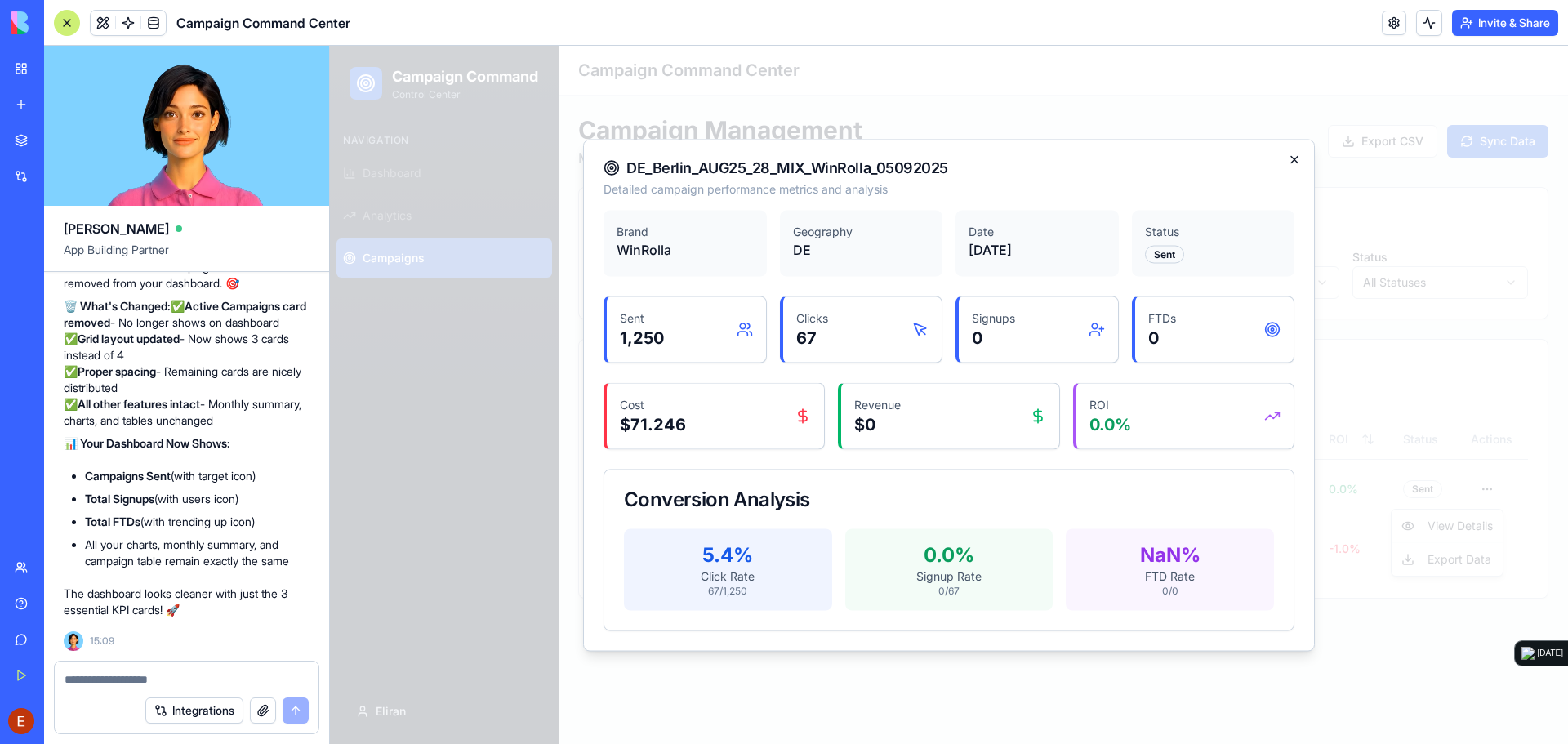
click at [1296, 159] on icon "button" at bounding box center [1294, 160] width 13 height 13
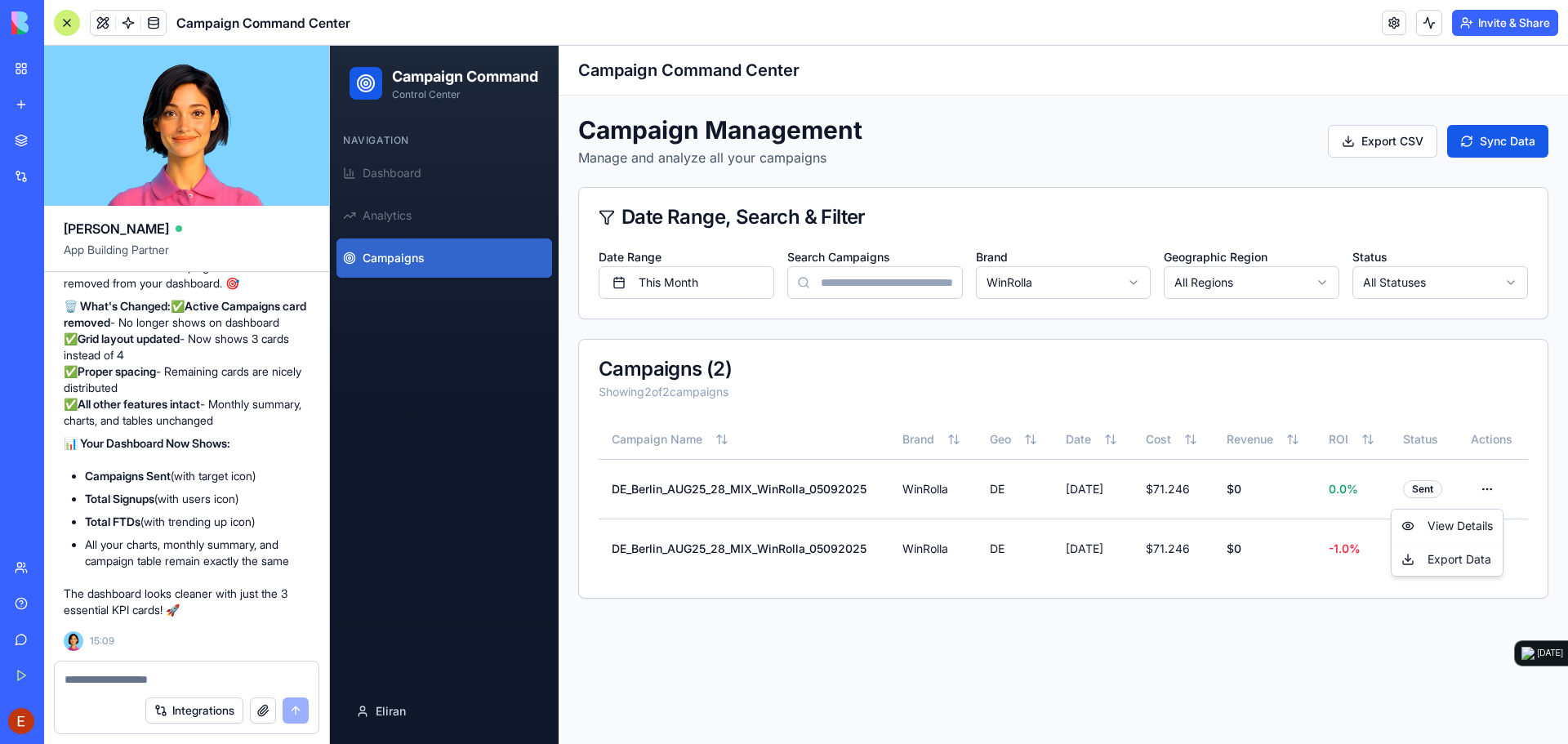
click at [728, 292] on html "Campaign Command Control Center Navigation Dashboard Analytics Campaigns Eliran…" at bounding box center [948, 395] width 1238 height 698
click at [725, 287] on button "This Month" at bounding box center [686, 282] width 176 height 33
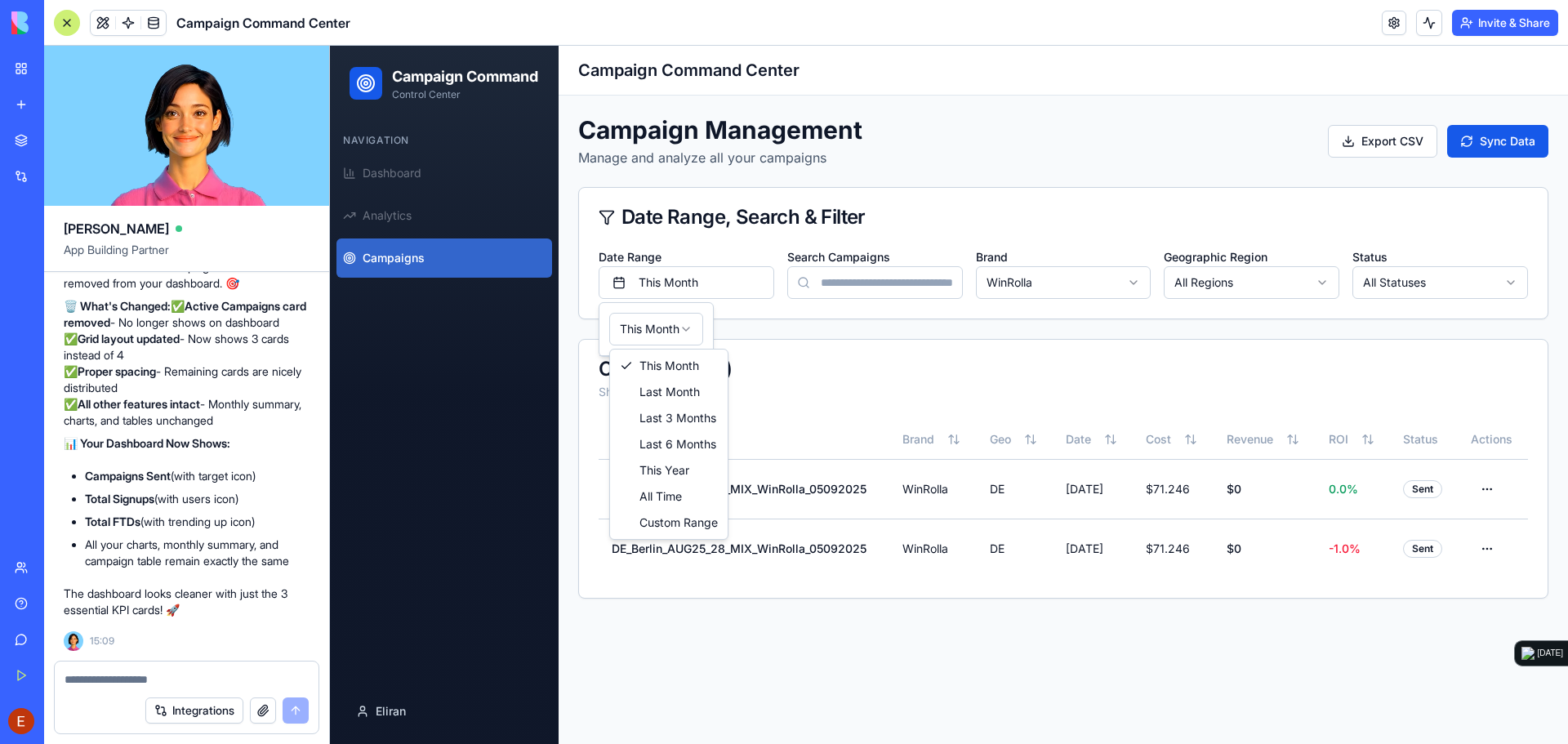
click at [632, 328] on html "Campaign Command Control Center Navigation Dashboard Analytics Campaigns Eliran…" at bounding box center [948, 395] width 1238 height 698
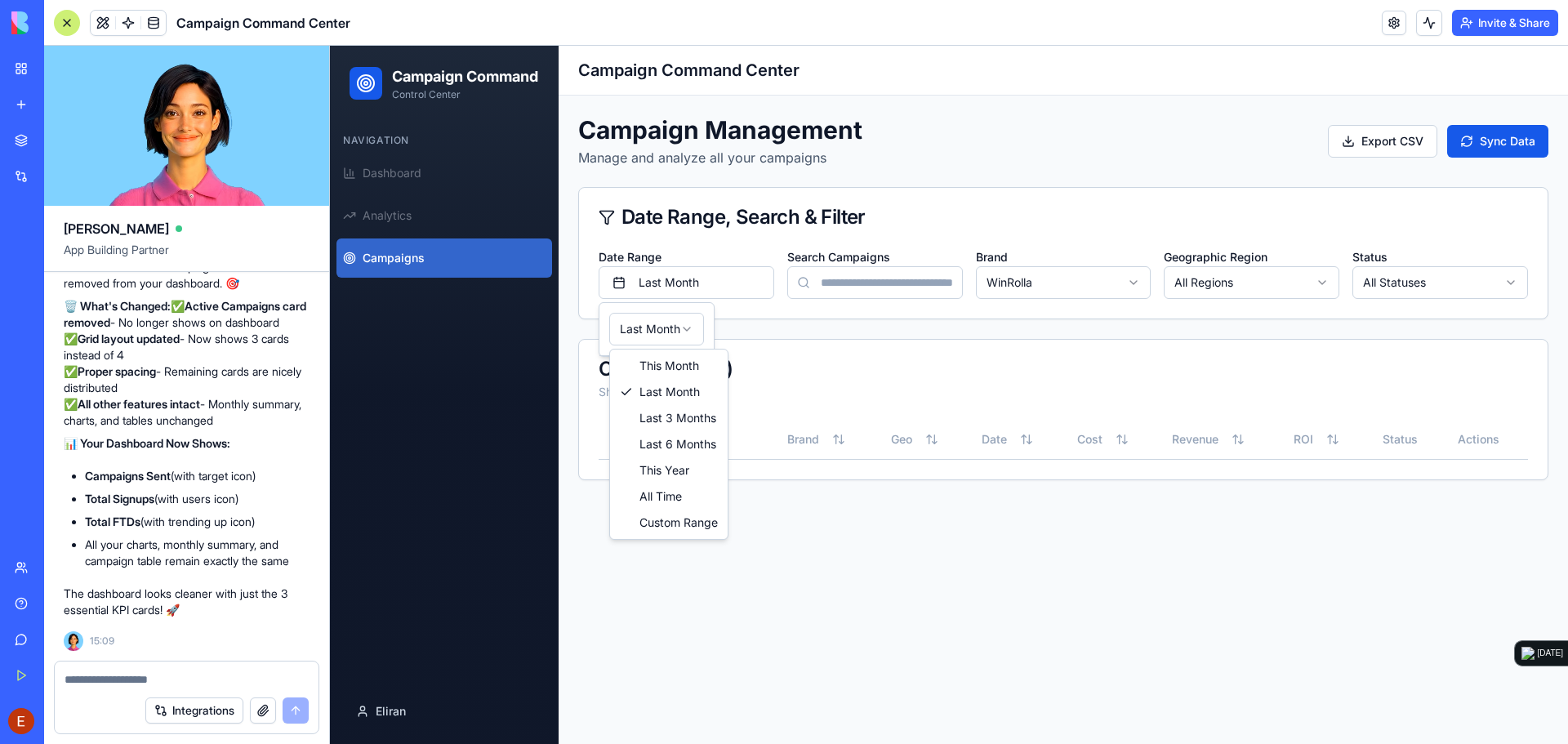
click at [667, 322] on html "Campaign Command Control Center Navigation Dashboard Analytics Campaigns Eliran…" at bounding box center [948, 395] width 1238 height 698
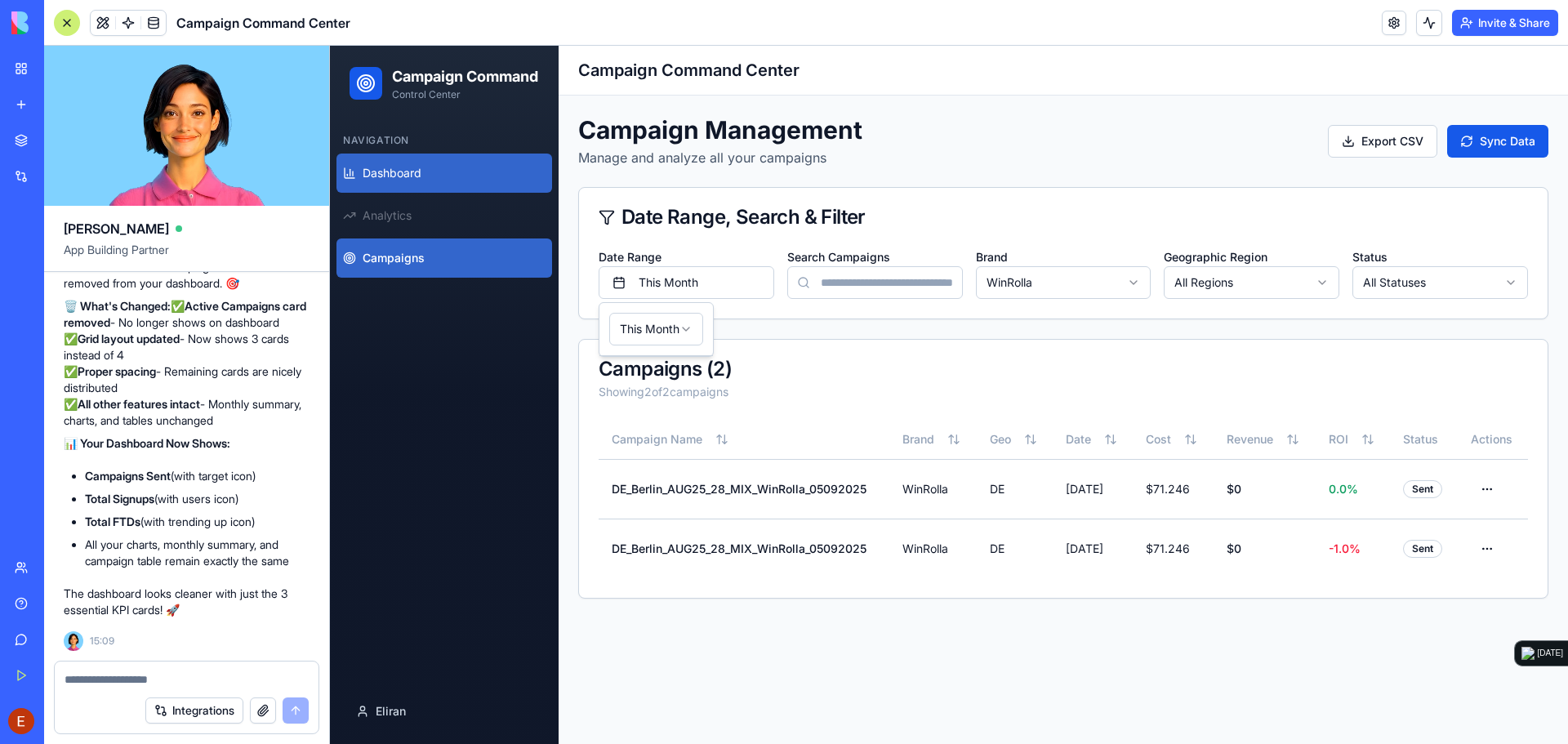
click at [407, 181] on span "Dashboard" at bounding box center [392, 174] width 59 height 16
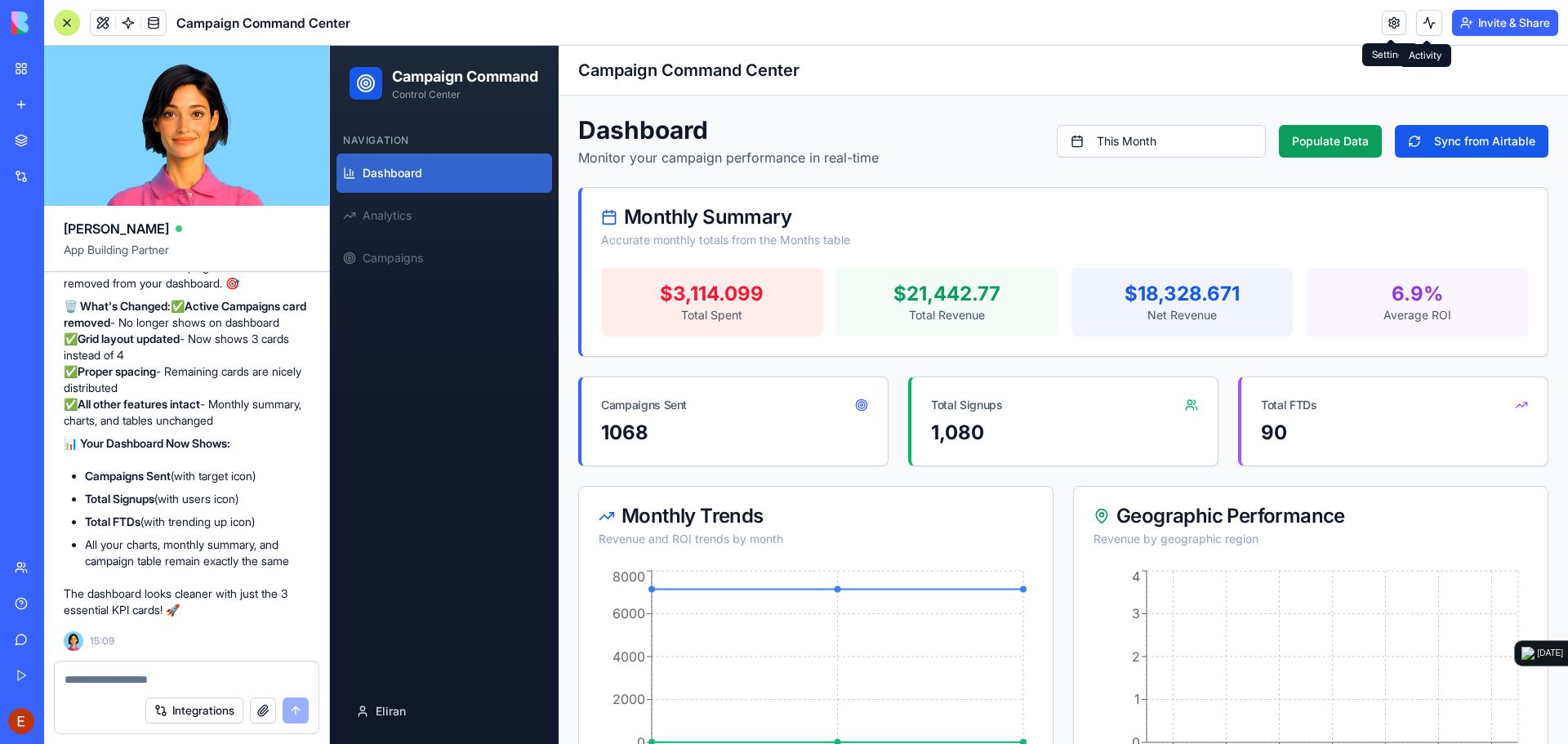
click at [1426, 25] on button at bounding box center [1429, 23] width 26 height 26
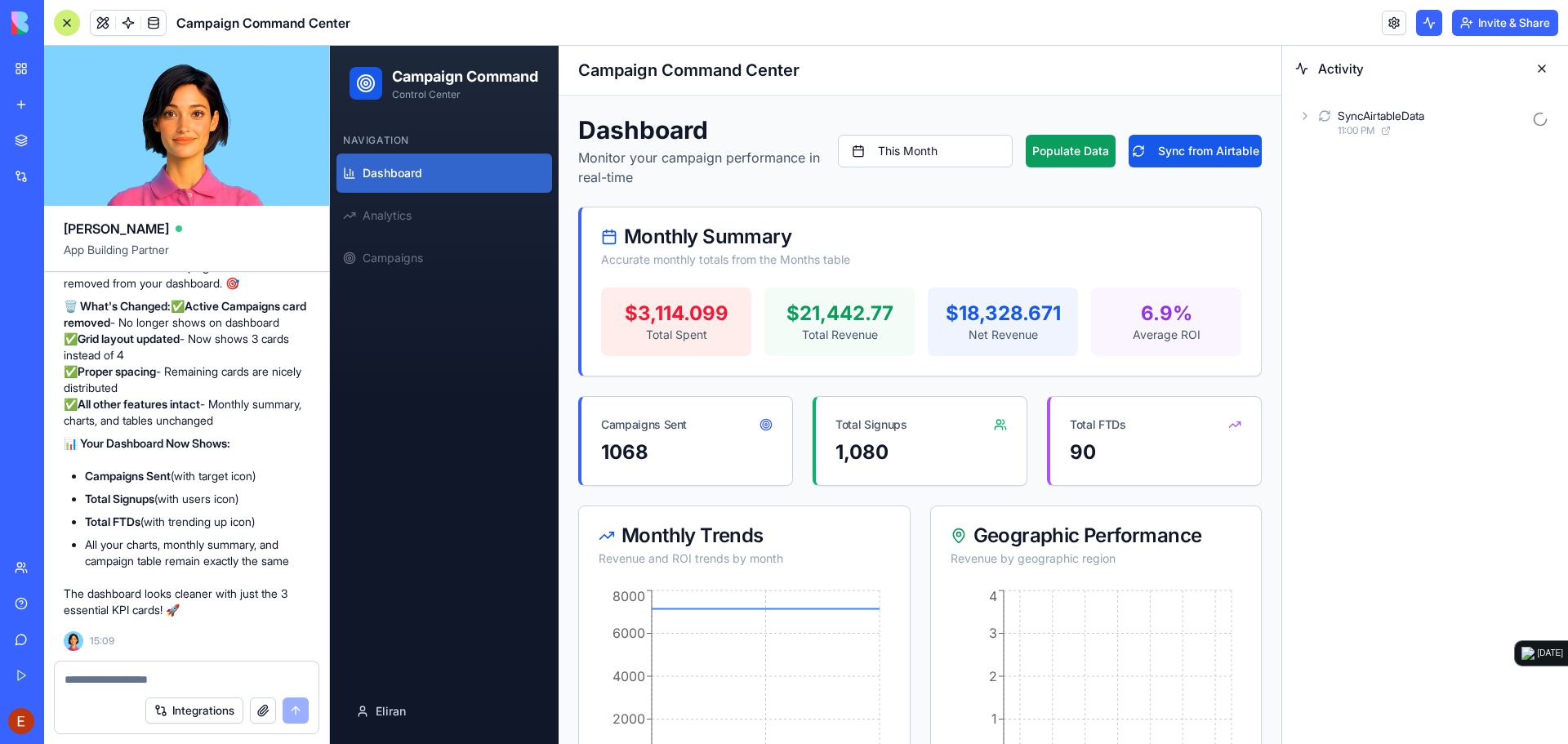
click at [1422, 118] on div "SyncAirtableData" at bounding box center [1381, 116] width 87 height 16
